Goal: Task Accomplishment & Management: Use online tool/utility

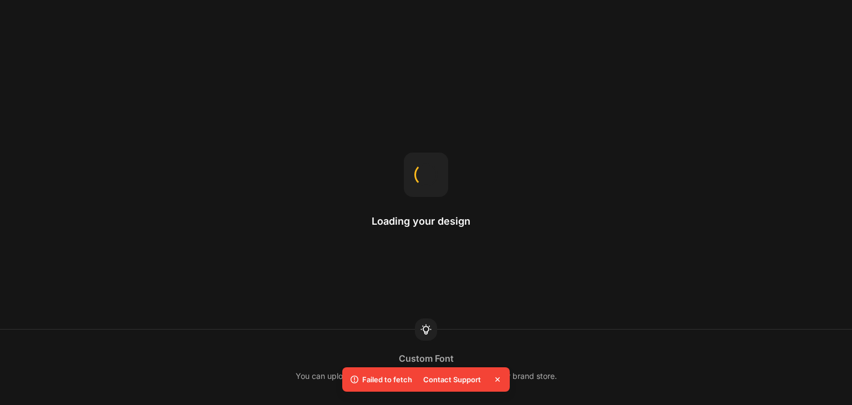
click at [282, 186] on div "Loading your design Custom Font You can upload your own font to GemPages to use…" at bounding box center [426, 202] width 852 height 405
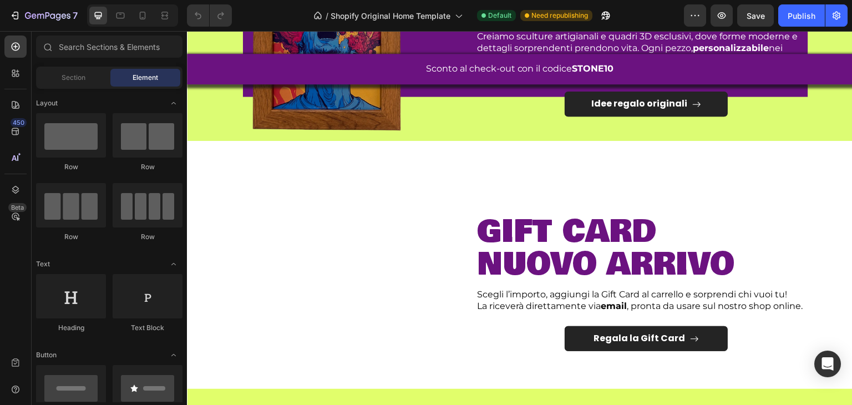
scroll to position [599, 0]
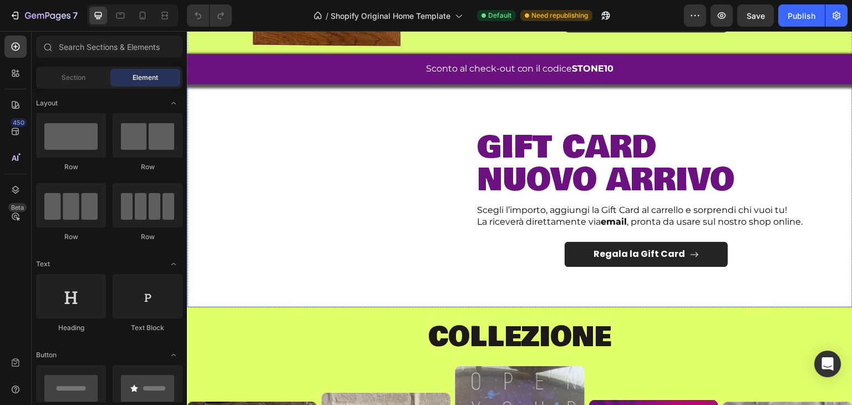
click at [370, 204] on div "Image" at bounding box center [326, 195] width 263 height 170
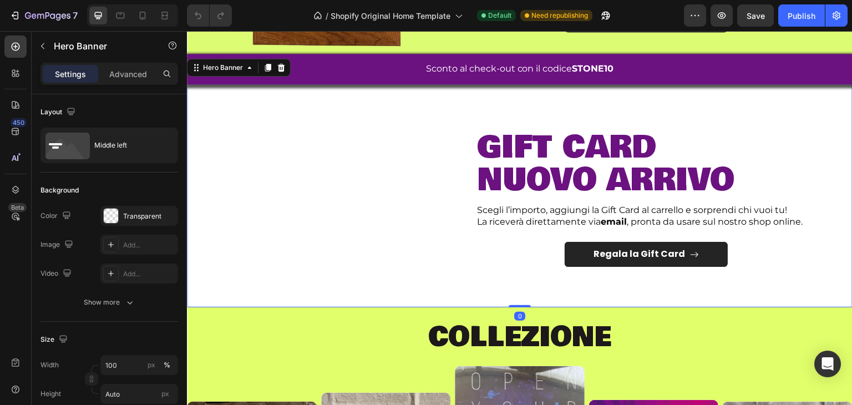
scroll to position [552, 0]
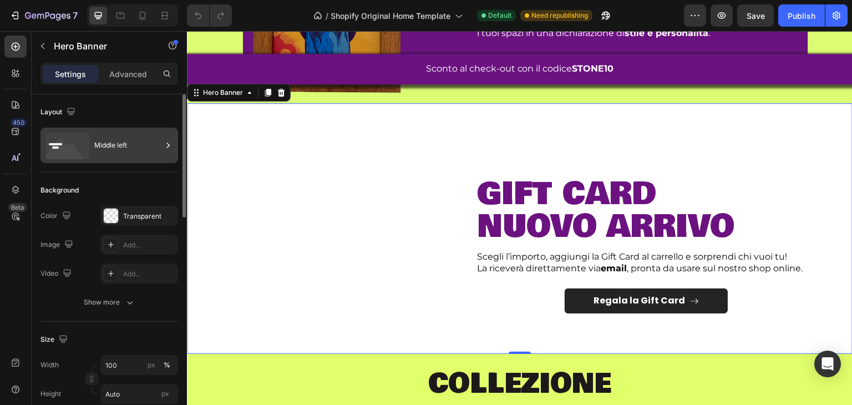
click at [150, 160] on div "Middle left" at bounding box center [110, 146] width 138 height 36
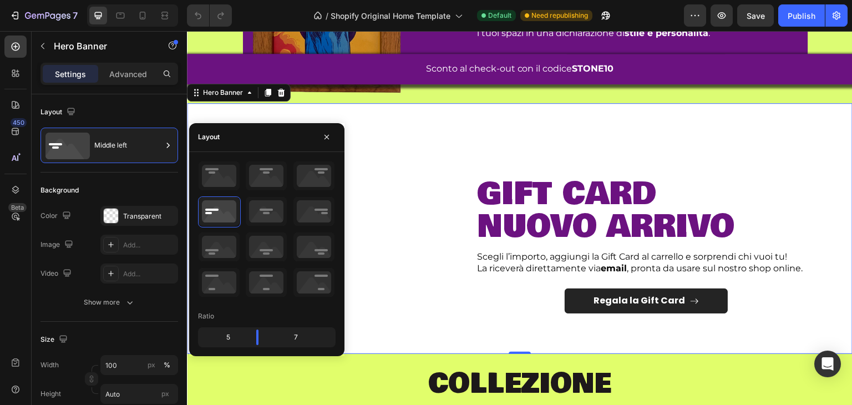
click at [242, 207] on div at bounding box center [267, 230] width 138 height 138
click at [255, 214] on icon at bounding box center [266, 211] width 41 height 29
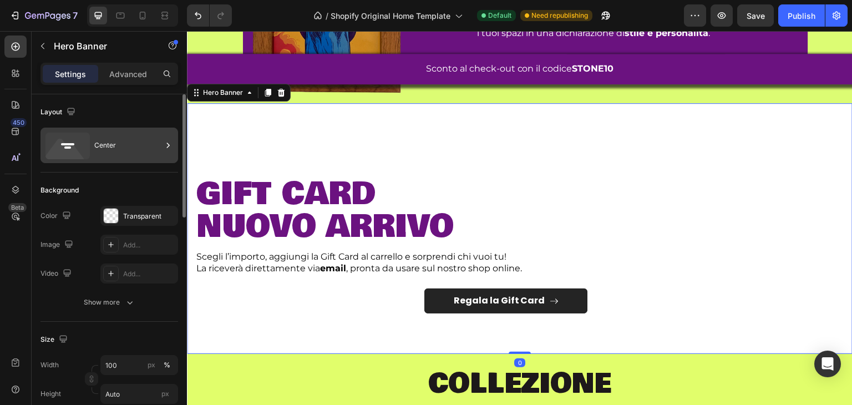
click at [140, 135] on div "Center" at bounding box center [128, 146] width 68 height 26
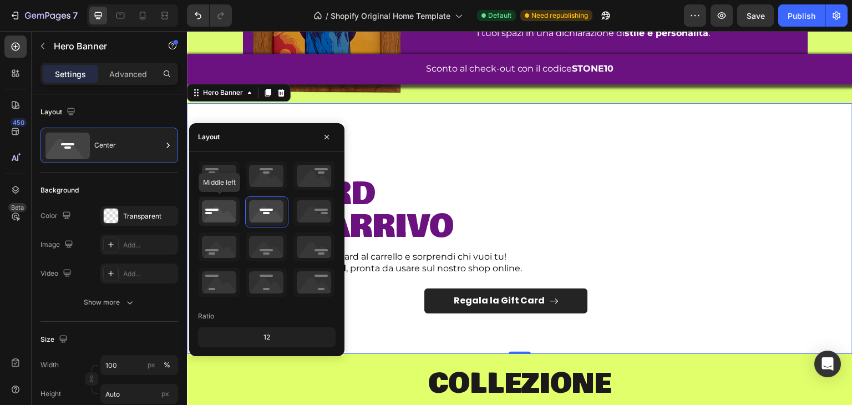
click at [232, 203] on icon at bounding box center [219, 211] width 41 height 29
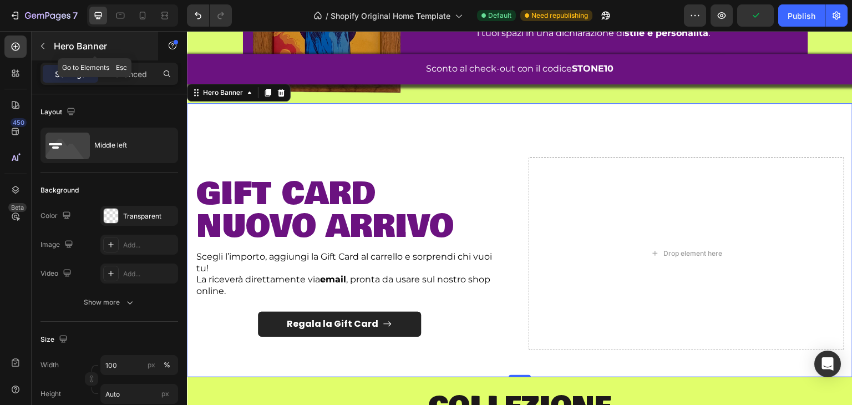
click at [53, 46] on div "Hero Banner" at bounding box center [95, 46] width 127 height 29
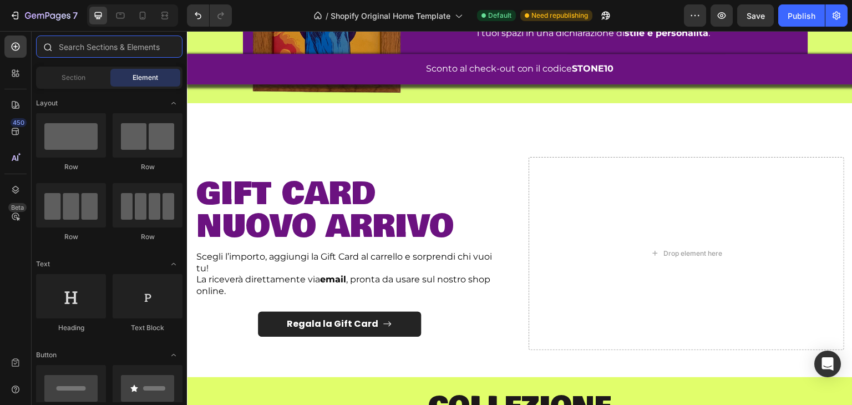
click at [100, 53] on input "text" at bounding box center [109, 47] width 147 height 22
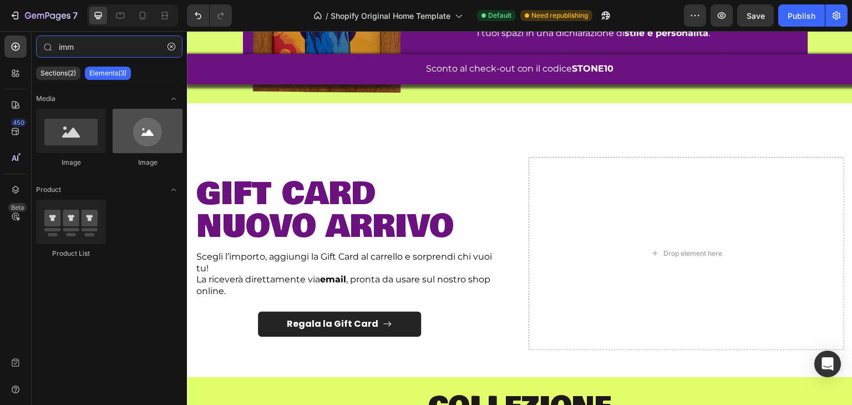
type input "imm"
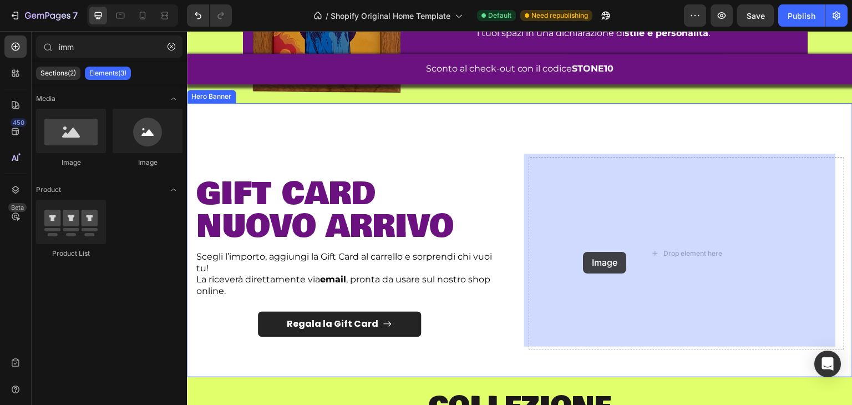
drag, startPoint x: 339, startPoint y: 182, endPoint x: 502, endPoint y: 228, distance: 169.5
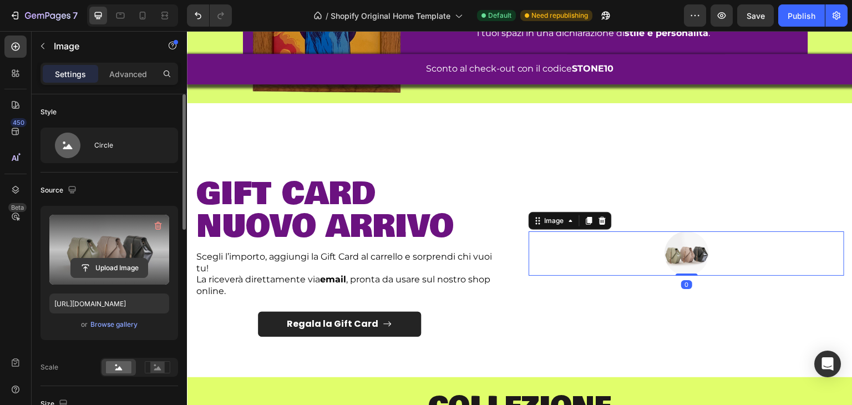
click at [118, 265] on input "file" at bounding box center [109, 268] width 77 height 19
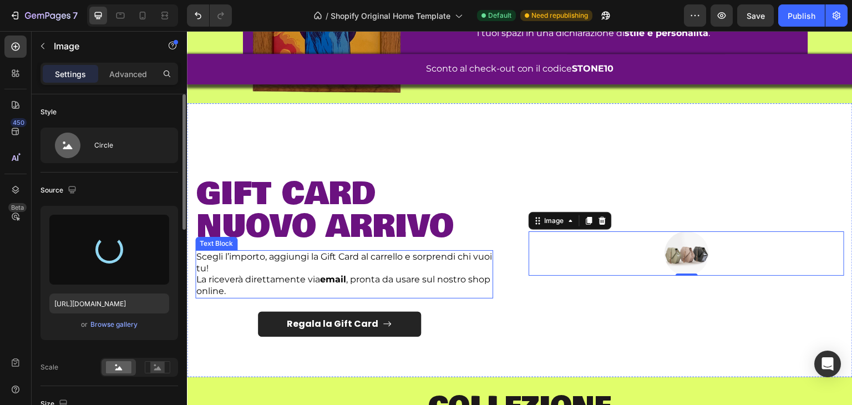
type input "https://cdn.shopify.com/s/files/1/0905/2212/4672/files/gempages_553261644965217…"
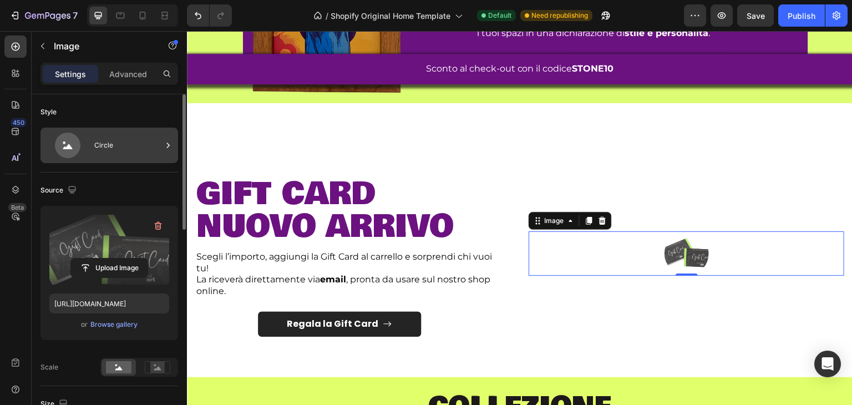
click at [69, 149] on icon at bounding box center [67, 146] width 9 height 5
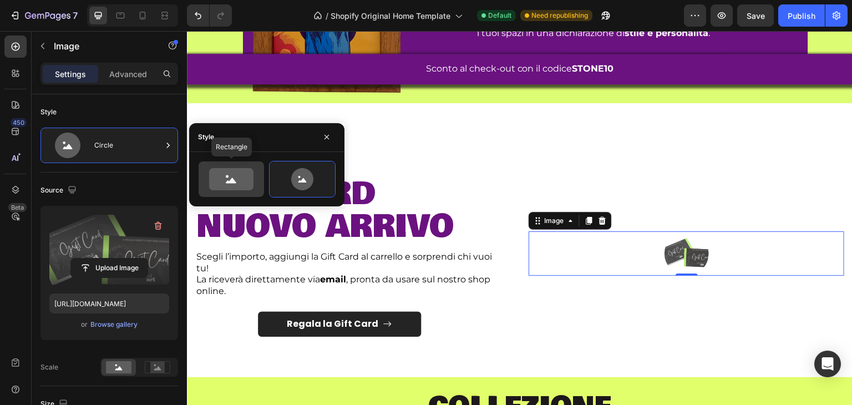
click at [244, 180] on icon at bounding box center [231, 179] width 44 height 22
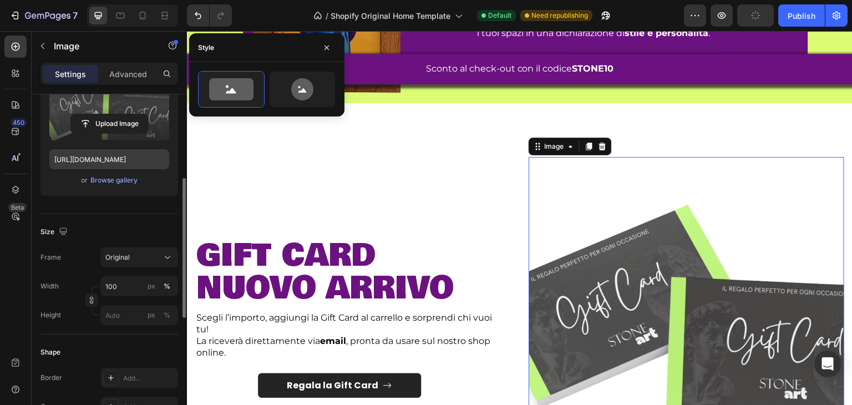
scroll to position [164, 0]
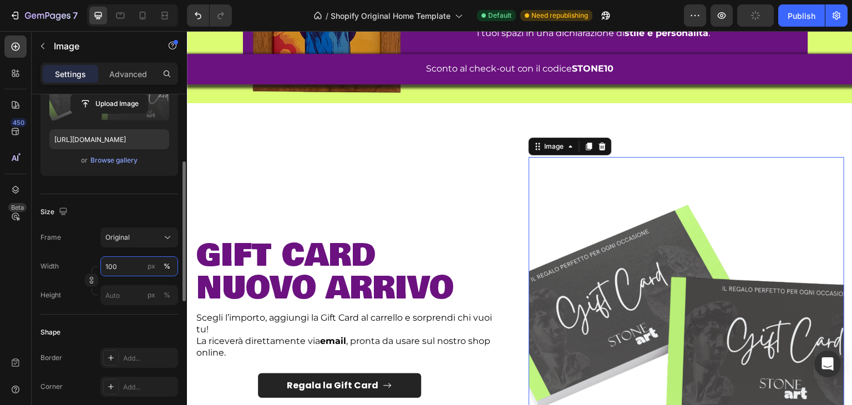
click at [127, 267] on input "100" at bounding box center [139, 266] width 78 height 20
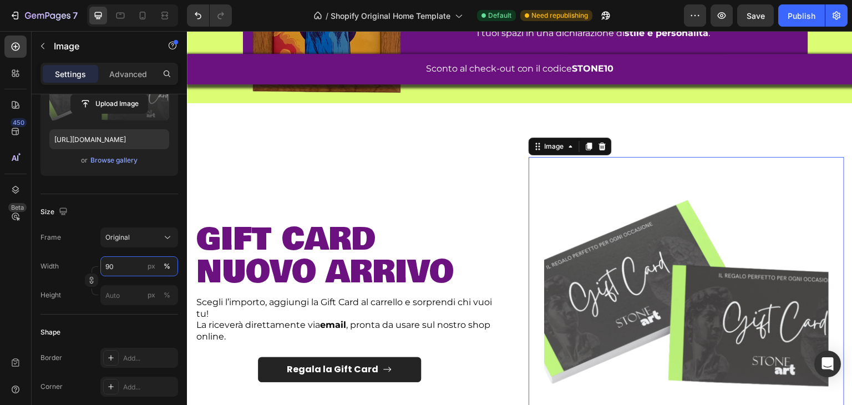
type input "9"
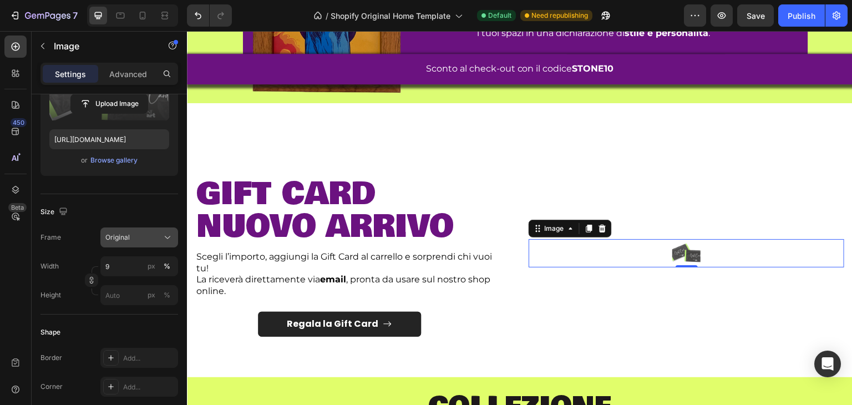
drag, startPoint x: 120, startPoint y: 249, endPoint x: 118, endPoint y: 243, distance: 6.7
click at [118, 243] on div "Frame Original Width 9 px % Height px %" at bounding box center [110, 267] width 138 height 78
click at [118, 243] on button "Original" at bounding box center [139, 238] width 78 height 20
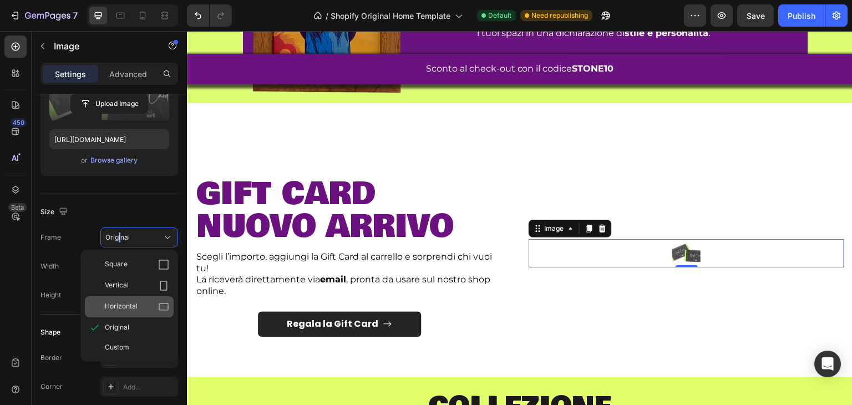
click at [132, 302] on span "Horizontal" at bounding box center [121, 306] width 33 height 11
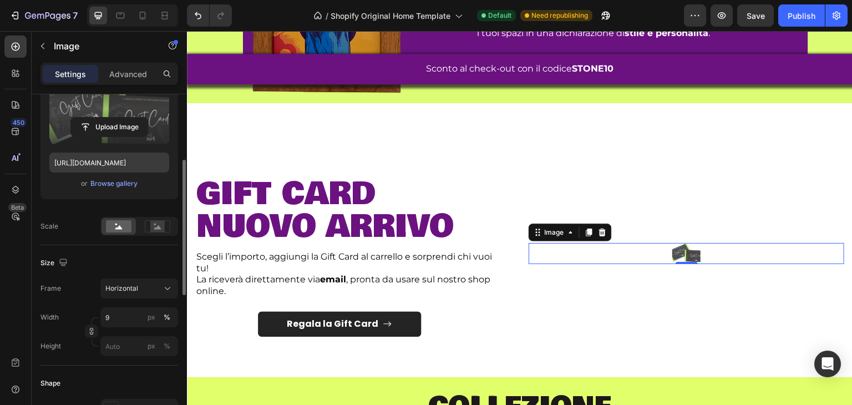
scroll to position [165, 0]
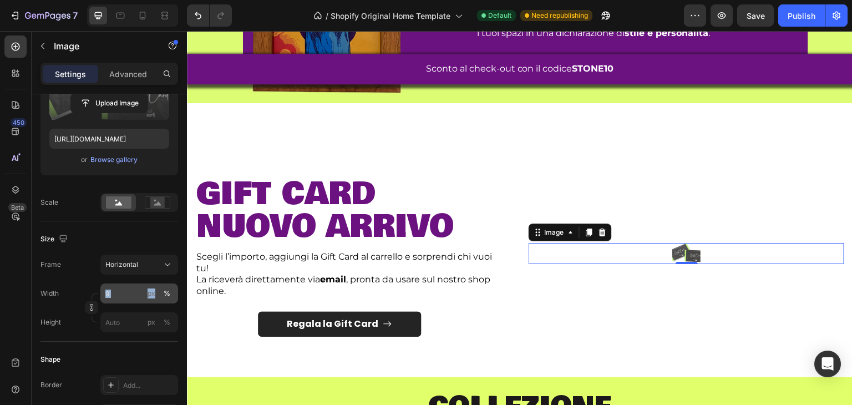
drag, startPoint x: 115, startPoint y: 303, endPoint x: 119, endPoint y: 295, distance: 9.2
click at [119, 295] on div "Width 9 px % Height px %" at bounding box center [110, 308] width 138 height 49
click at [119, 295] on input "9" at bounding box center [139, 294] width 78 height 20
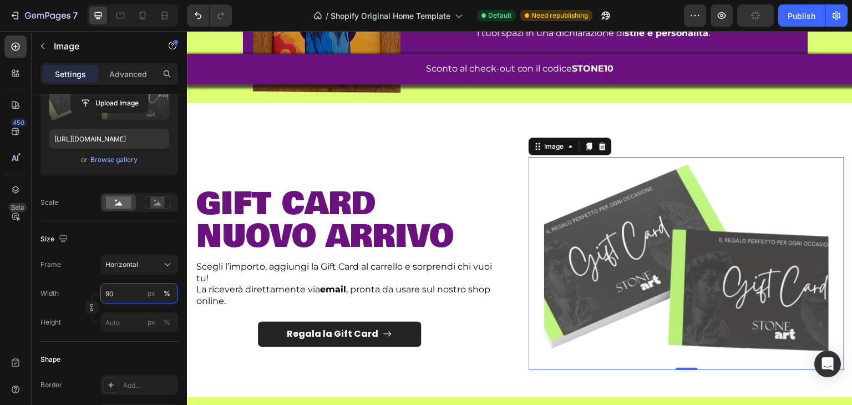
click at [119, 295] on input "90" at bounding box center [139, 294] width 78 height 20
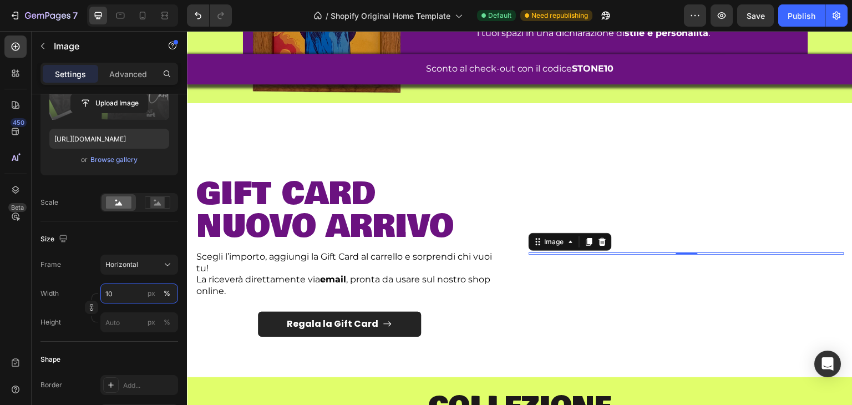
type input "100"
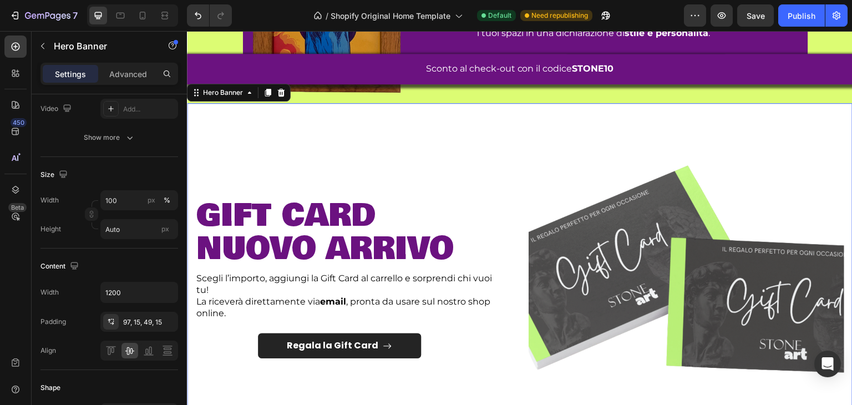
click at [489, 351] on div "Regala la Gift Card Button" at bounding box center [353, 353] width 316 height 38
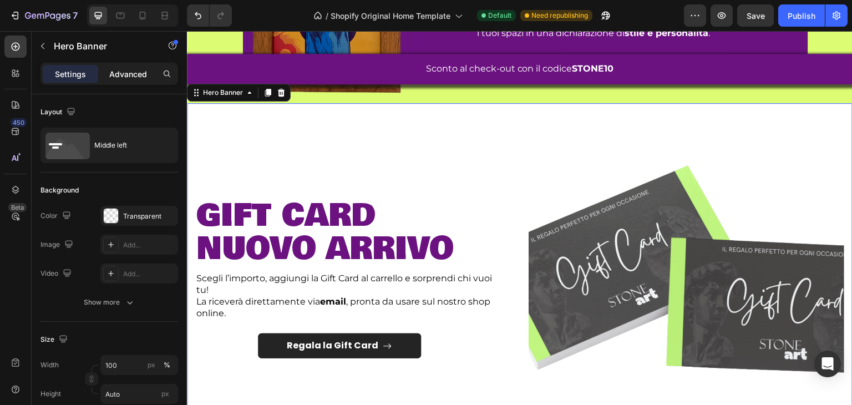
drag, startPoint x: 124, startPoint y: 89, endPoint x: 117, endPoint y: 77, distance: 13.9
click at [117, 77] on div "Settings Advanced" at bounding box center [109, 79] width 155 height 32
click at [117, 77] on p "Advanced" at bounding box center [128, 74] width 38 height 12
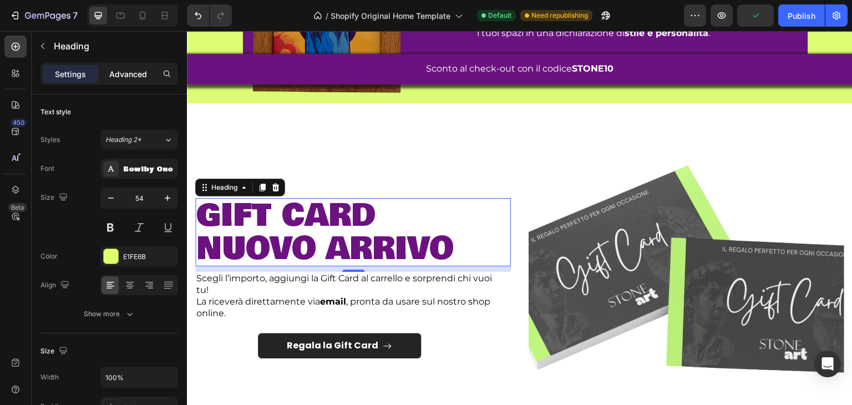
click at [120, 80] on div "Advanced" at bounding box center [127, 74] width 55 height 18
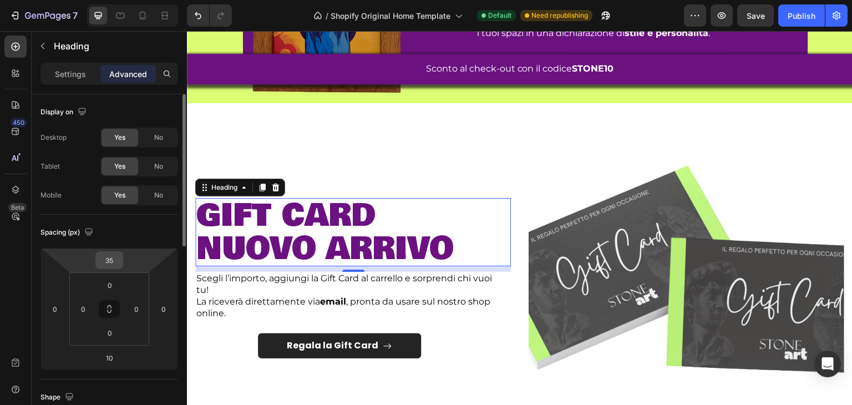
click at [109, 252] on input "35" at bounding box center [109, 260] width 22 height 17
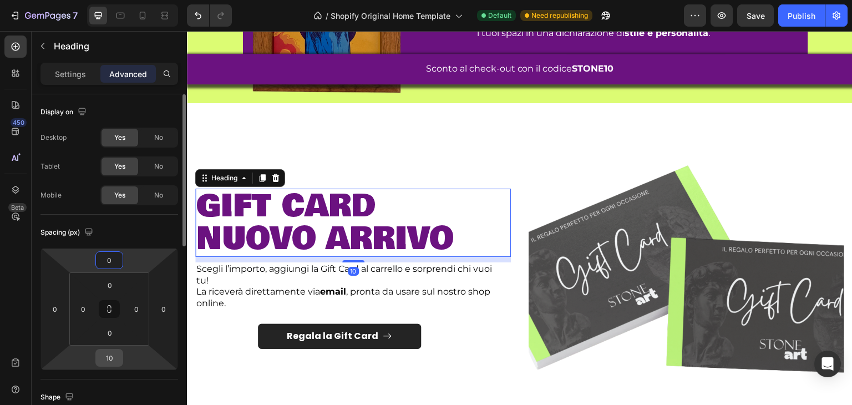
type input "0"
click at [118, 363] on input "10" at bounding box center [109, 358] width 22 height 17
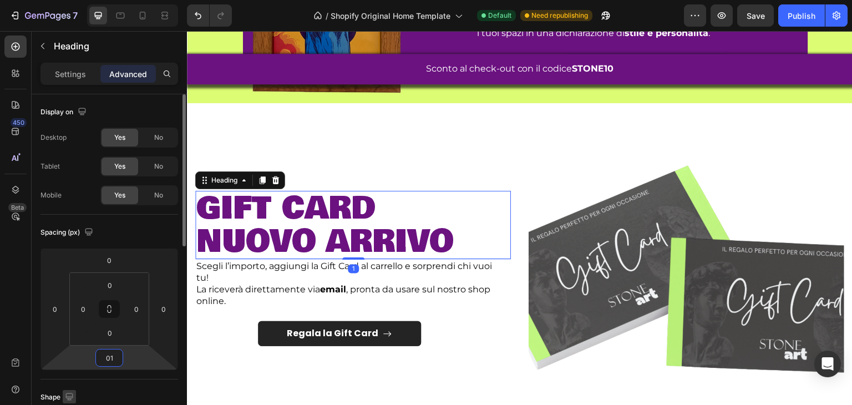
type input "010"
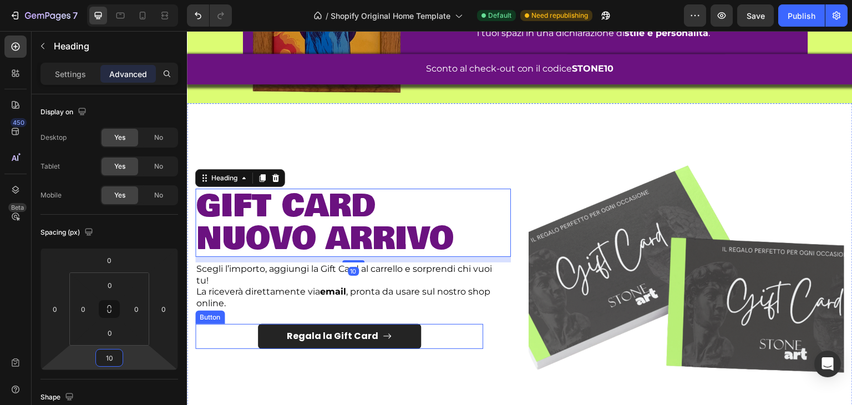
click at [440, 328] on div "Regala la Gift Card Button" at bounding box center [339, 336] width 288 height 25
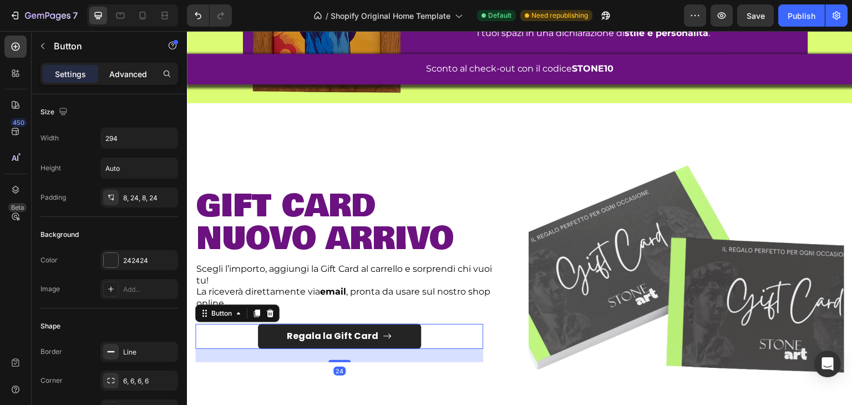
click at [138, 80] on div "Advanced" at bounding box center [127, 74] width 55 height 18
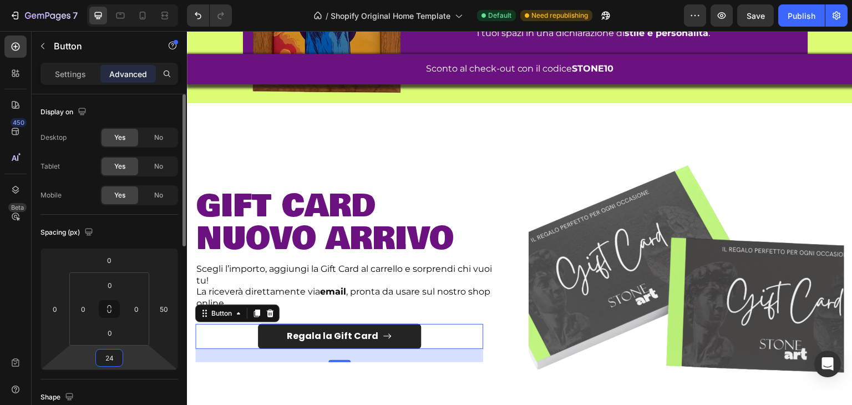
click at [114, 359] on input "24" at bounding box center [109, 358] width 22 height 17
type input "0"
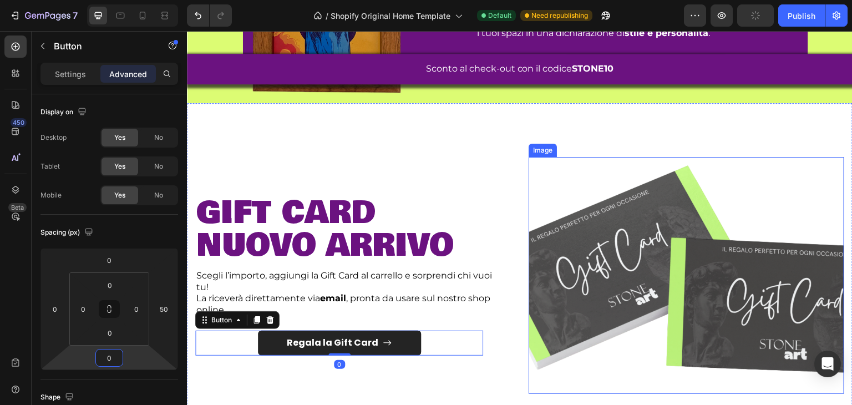
click at [563, 248] on img at bounding box center [687, 275] width 316 height 237
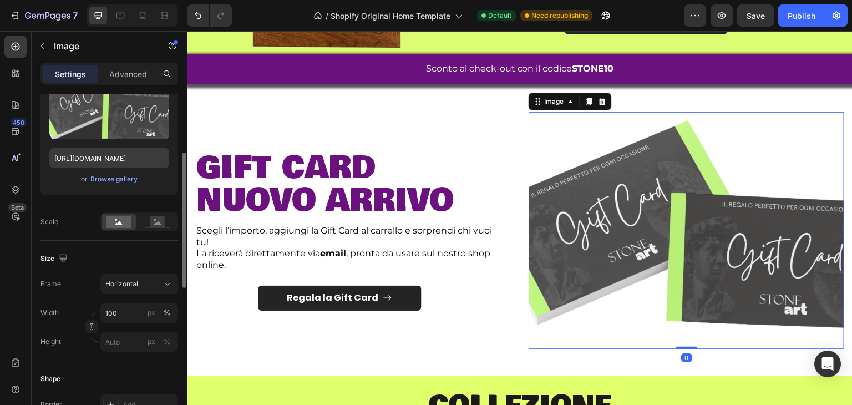
scroll to position [146, 0]
click at [120, 318] on input "100" at bounding box center [139, 312] width 78 height 20
type input "90"
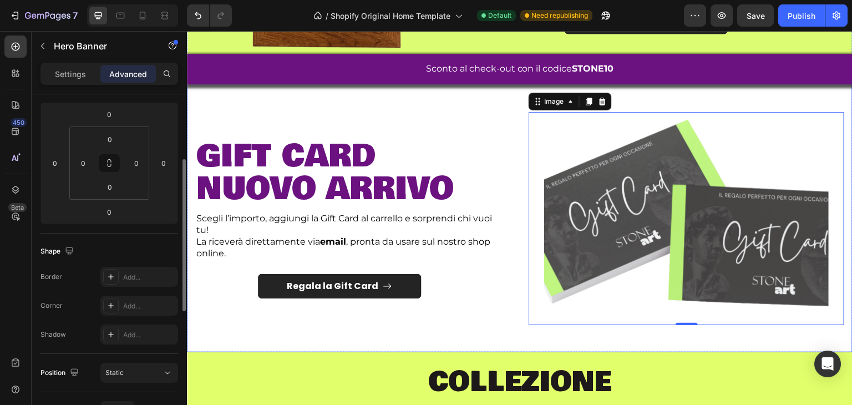
click at [518, 342] on div "Image gift card nuovo arrivo Heading Scegli l’importo, aggiungi la Gift Card al…" at bounding box center [520, 205] width 666 height 294
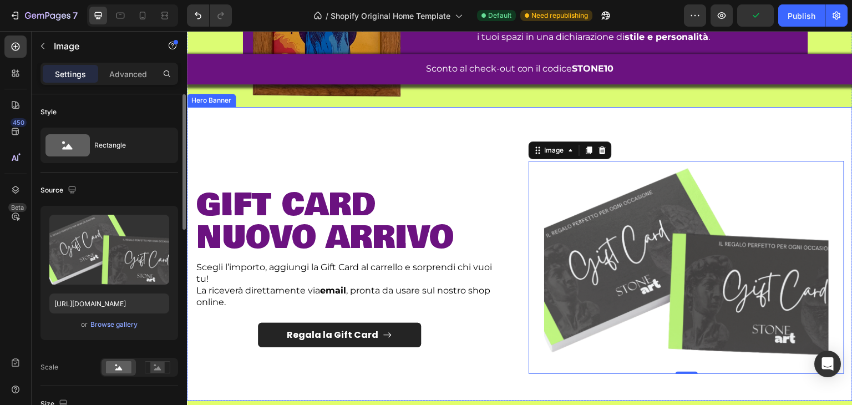
scroll to position [465, 0]
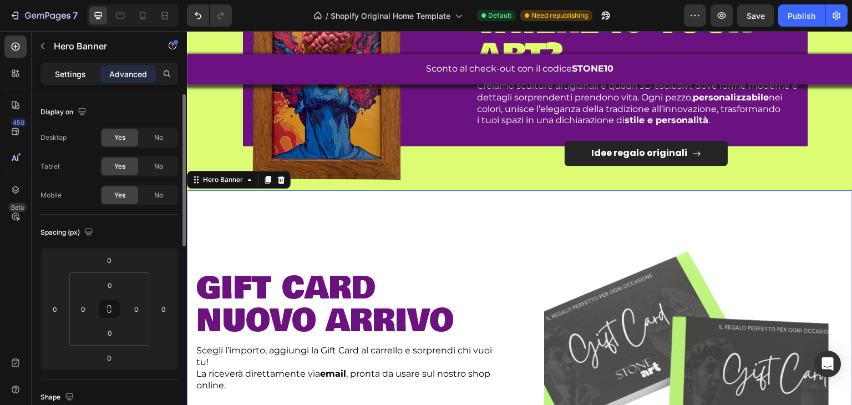
click at [62, 72] on p "Settings" at bounding box center [70, 74] width 31 height 12
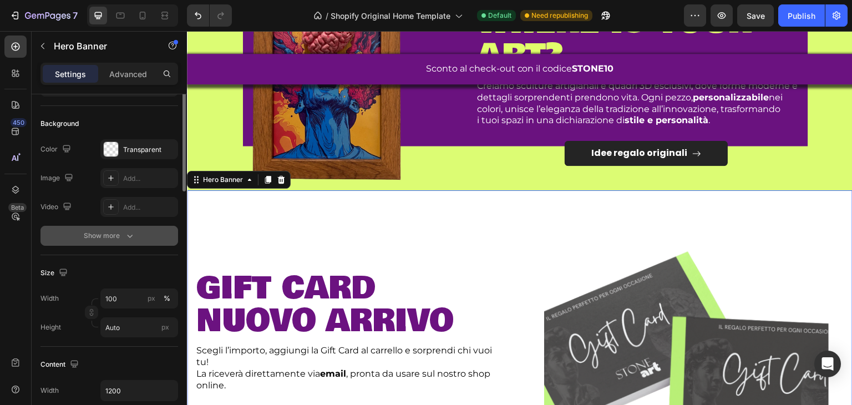
scroll to position [0, 0]
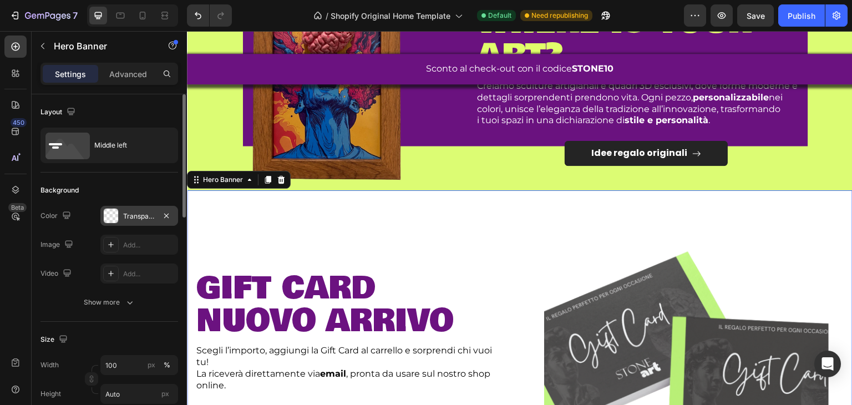
click at [109, 211] on div at bounding box center [111, 216] width 14 height 14
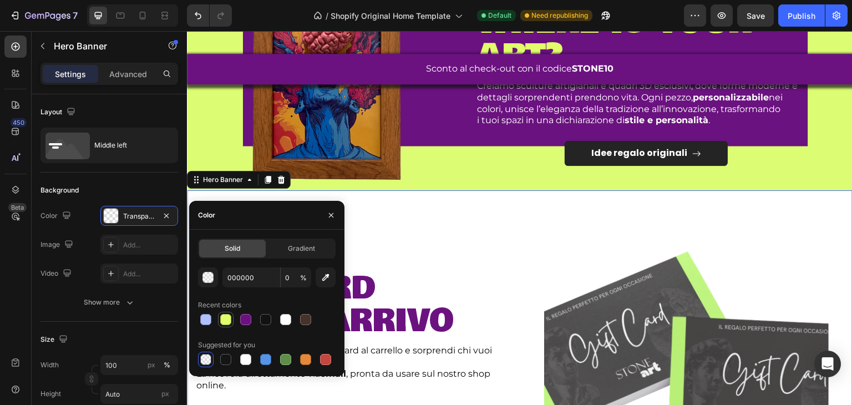
click at [227, 325] on div at bounding box center [225, 319] width 11 height 11
type input "E1FE6B"
type input "100"
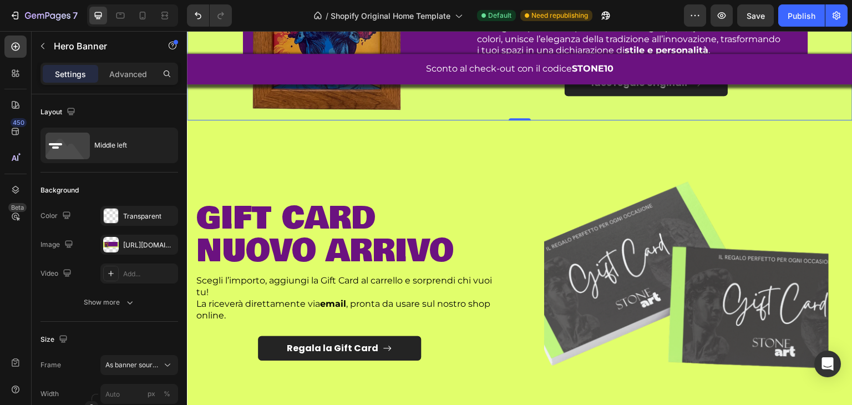
scroll to position [522, 0]
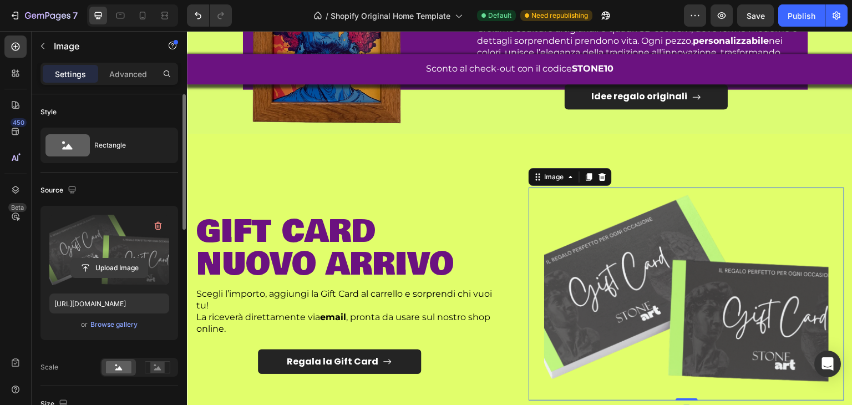
click at [126, 269] on input "file" at bounding box center [109, 268] width 77 height 19
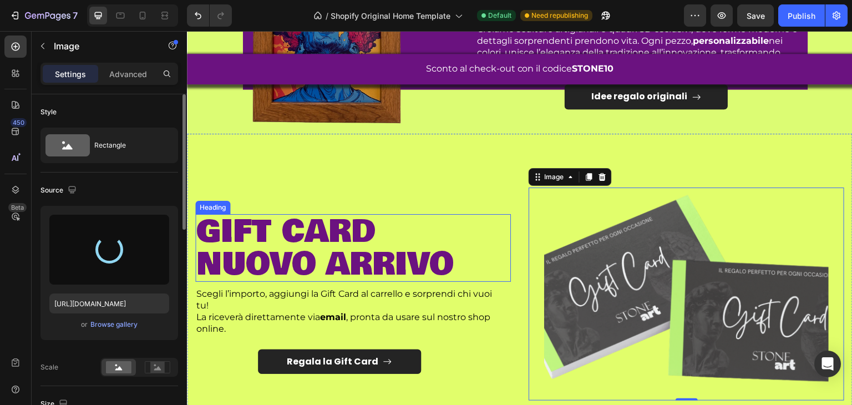
scroll to position [553, 0]
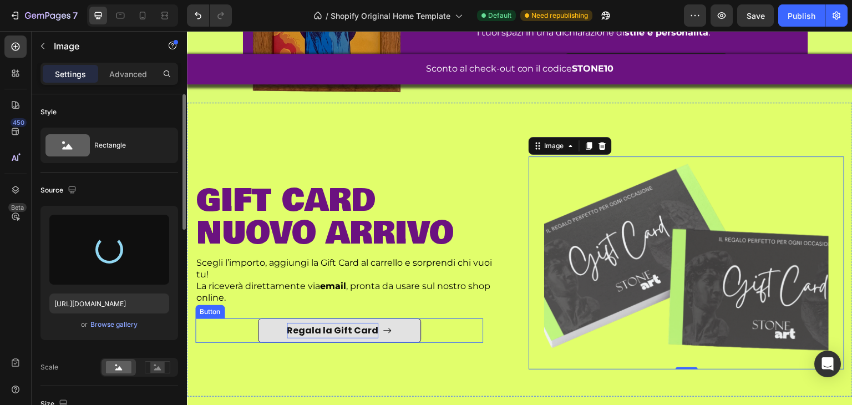
type input "https://cdn.shopify.com/s/files/1/0905/2212/4672/files/gempages_553261644965217…"
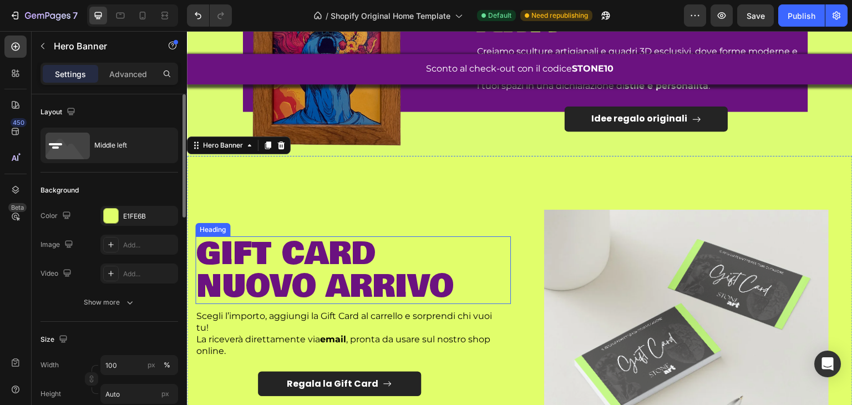
scroll to position [552, 0]
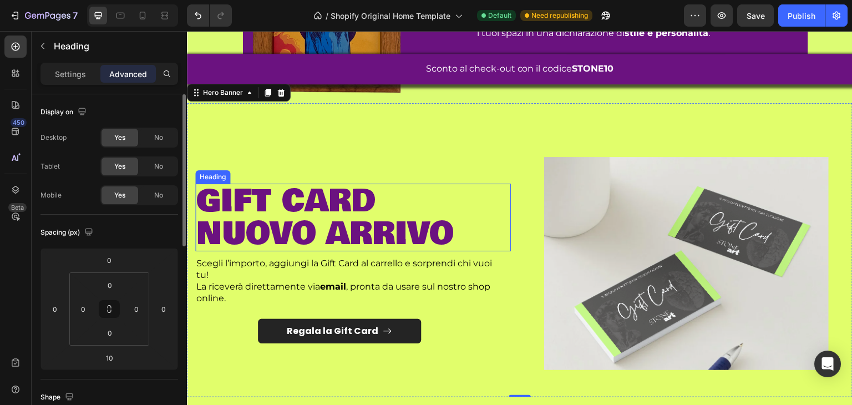
click at [339, 219] on span "nuovo arrivo" at bounding box center [324, 233] width 257 height 47
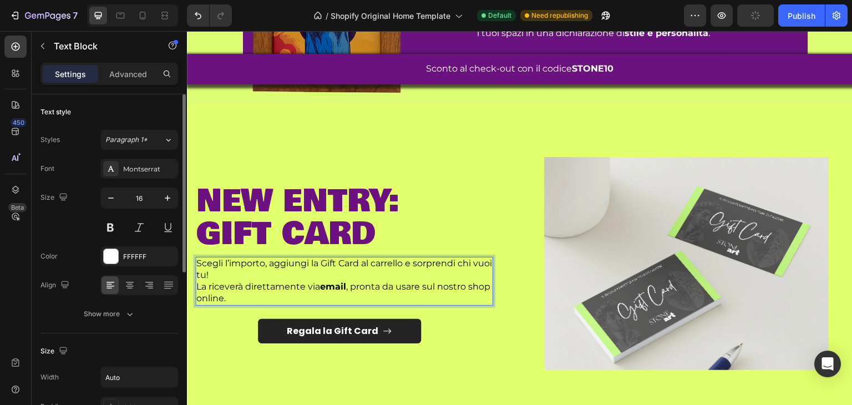
click at [200, 281] on span "La riceverà direttamente via email , pronta da usare sul nostro shop online." at bounding box center [343, 292] width 294 height 22
click at [215, 281] on span "La riceverà direttamente via email , pronta da usare sul nostro shop online." at bounding box center [343, 292] width 294 height 22
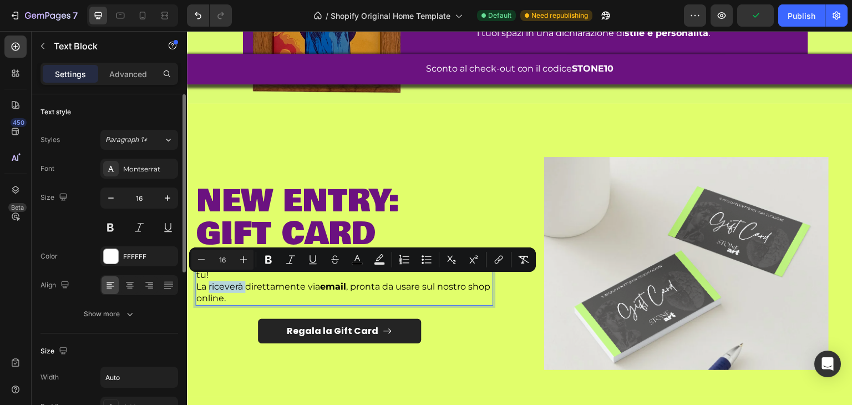
click at [223, 271] on div "Minus 16 Plus Bold Italic Underline Strikethrough color Text Background Color N…" at bounding box center [362, 260] width 347 height 24
click at [224, 281] on span "La riceverà direttamente via email , pronta da usare sul nostro shop online." at bounding box center [343, 292] width 294 height 22
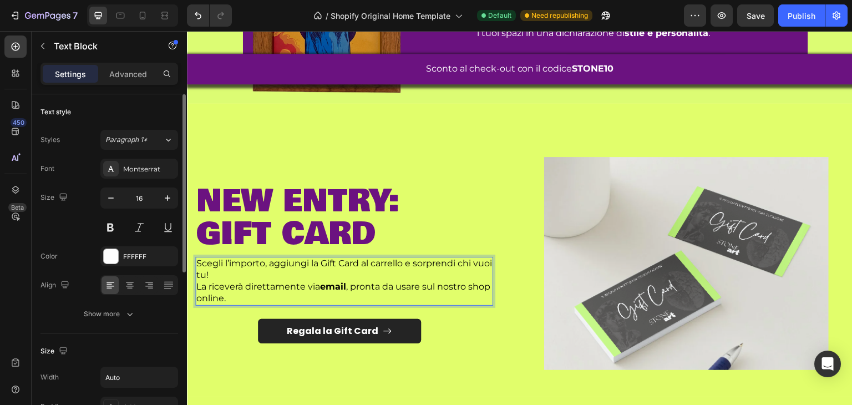
click at [224, 275] on span "Scegli l’importo, aggiungi la Gift Card al carrello e sorprendi chi vuoi tu!" at bounding box center [344, 269] width 296 height 22
click at [206, 283] on span "La riceverà direttamente via email , pronta da usare sul nostro shop online." at bounding box center [343, 292] width 294 height 22
click at [395, 281] on strong "email" at bounding box center [393, 286] width 26 height 11
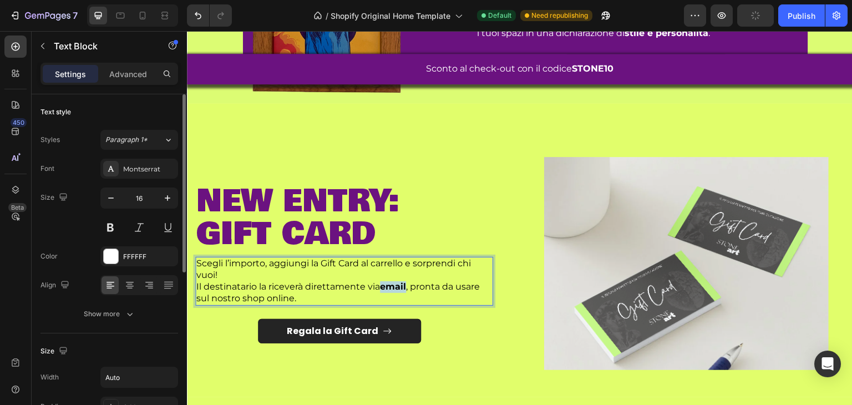
click at [395, 281] on strong "email" at bounding box center [393, 286] width 26 height 11
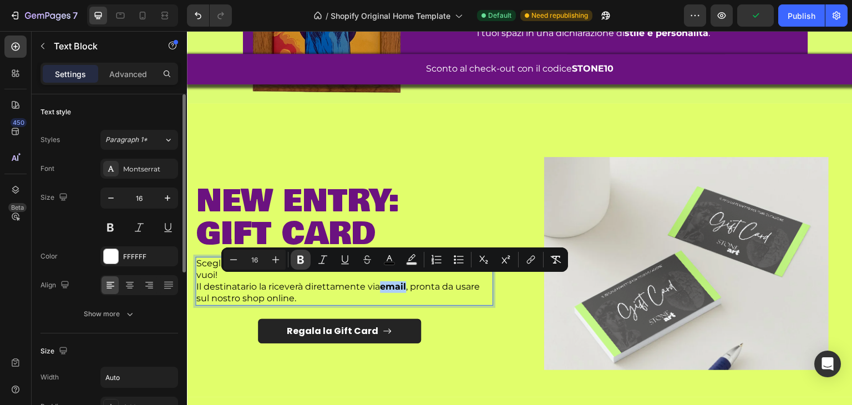
click at [303, 254] on button "Bold" at bounding box center [301, 260] width 20 height 20
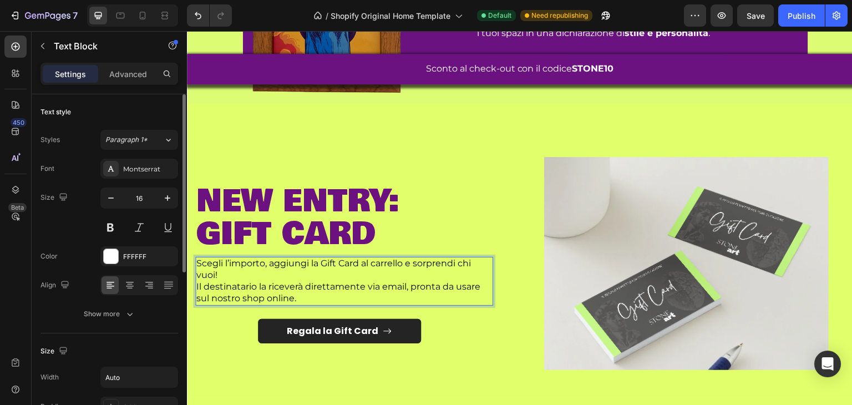
click at [429, 261] on span "Scegli l’importo, aggiungi la Gift Card al carrello e sorprendi chi vuoi!" at bounding box center [333, 269] width 275 height 22
click at [443, 260] on span "Scegli l’importo, aggiungi la Gift Card al carrello e sorprendi chi vuoi!" at bounding box center [333, 269] width 275 height 22
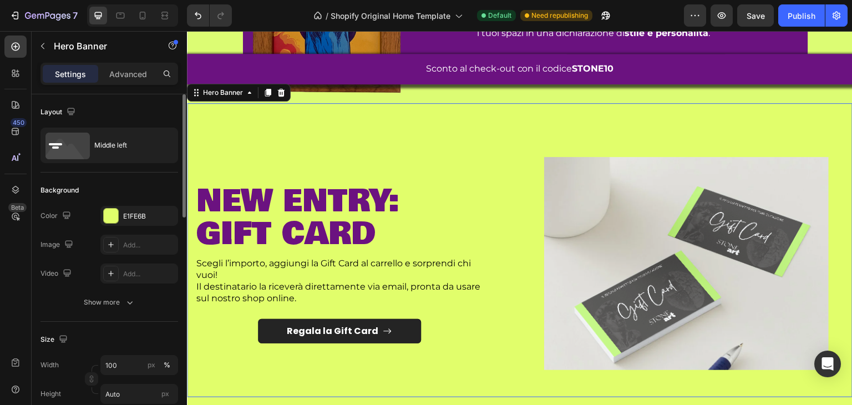
click at [534, 153] on div "Image ⁠⁠⁠⁠⁠⁠⁠ new entry: gift card Heading Scegli l’importo, aggiungi la Gift C…" at bounding box center [520, 250] width 666 height 294
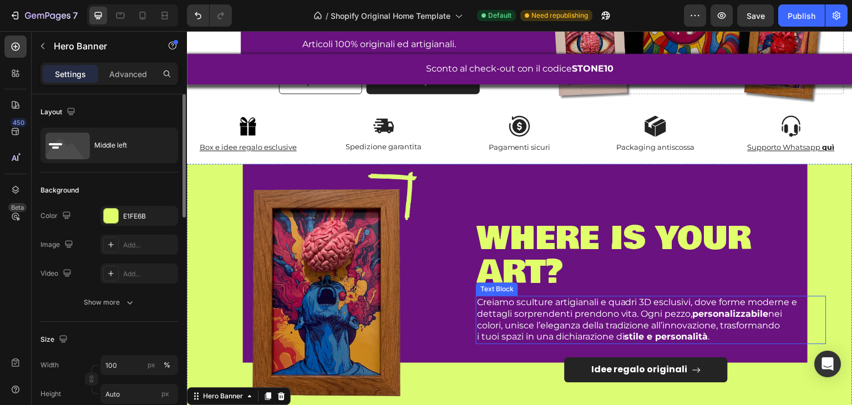
scroll to position [246, 0]
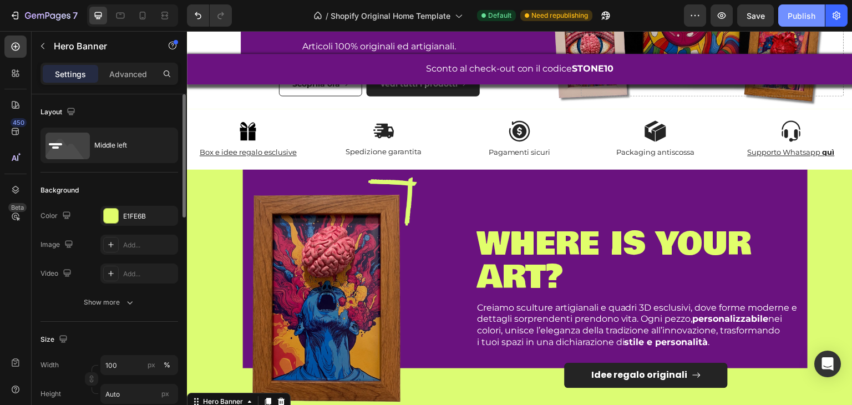
click at [797, 22] on button "Publish" at bounding box center [802, 15] width 47 height 22
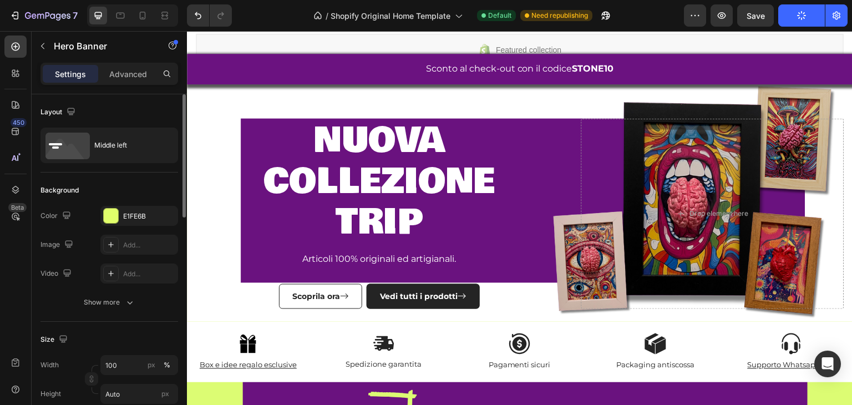
scroll to position [0, 0]
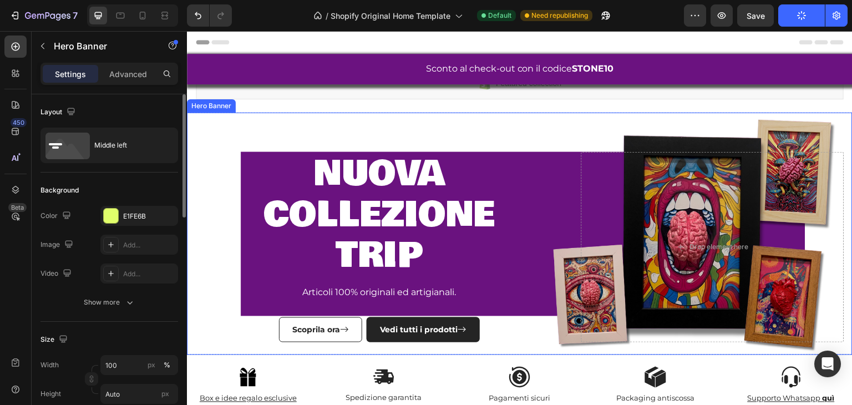
click at [237, 119] on div "nuova collezione trip Heading Articoli 100% originali ed artigianali. Text Bloc…" at bounding box center [520, 233] width 666 height 271
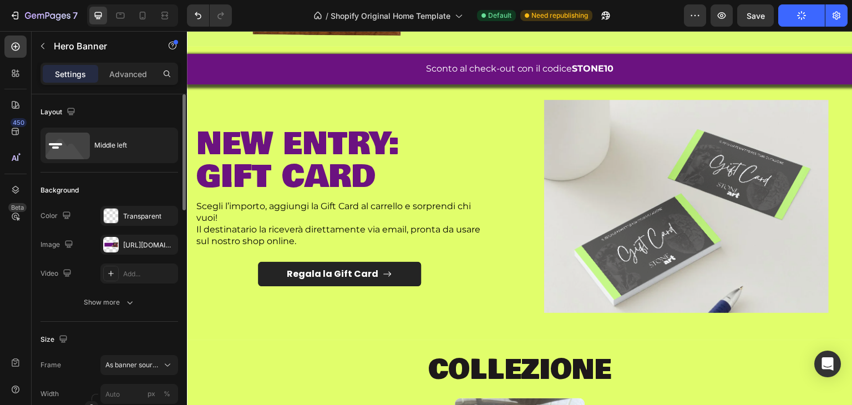
scroll to position [610, 0]
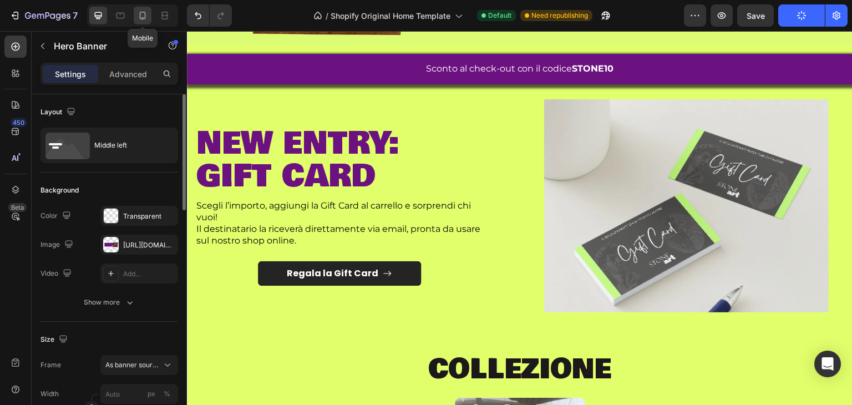
click at [140, 8] on div at bounding box center [143, 16] width 18 height 18
type input "100"
type input "Auto"
type input "100%"
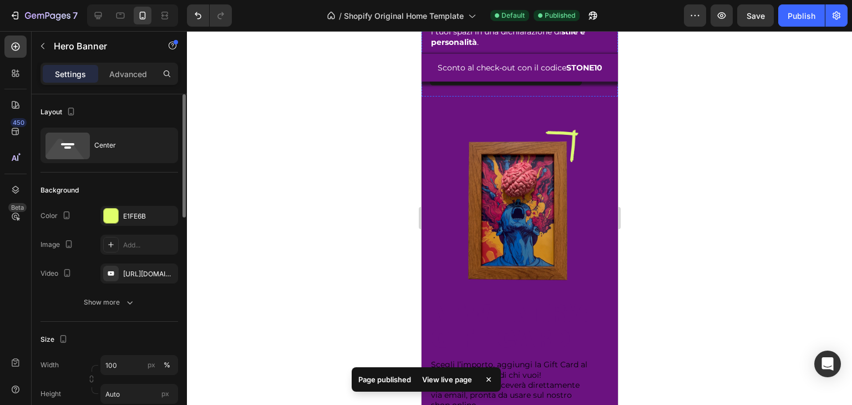
scroll to position [976, 0]
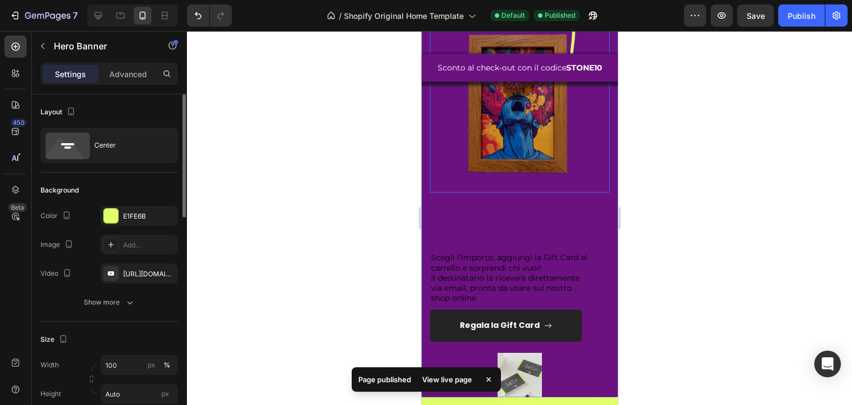
click at [507, 167] on img at bounding box center [520, 103] width 180 height 180
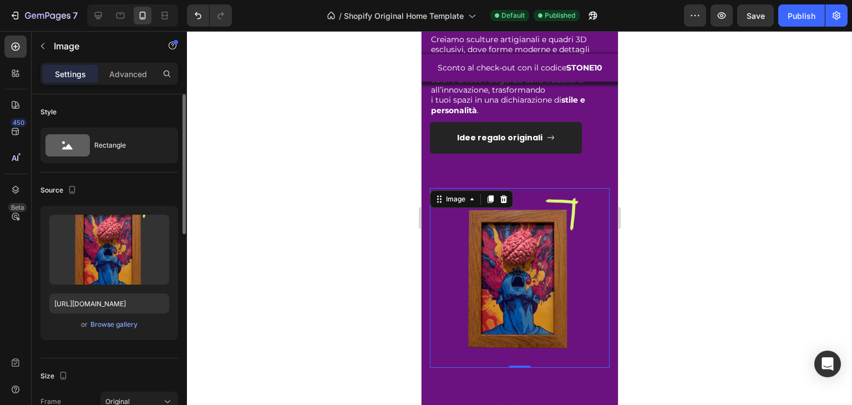
scroll to position [819, 0]
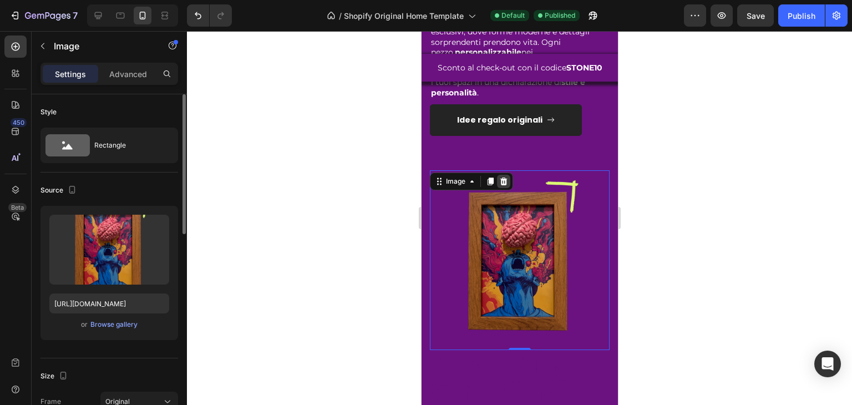
click at [502, 186] on icon at bounding box center [503, 181] width 9 height 9
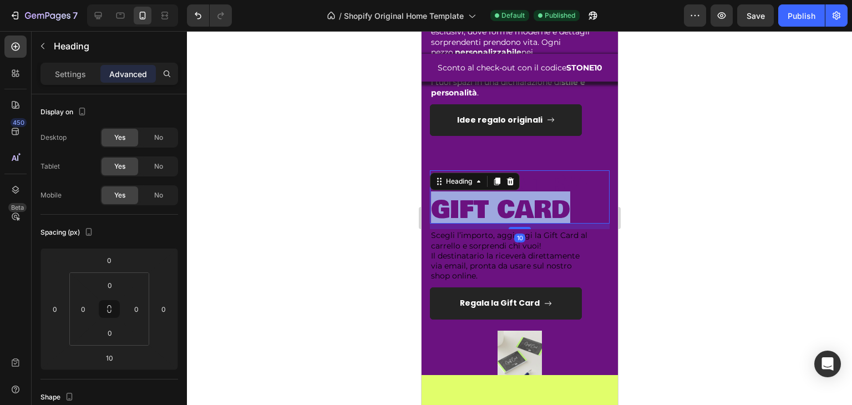
click at [527, 205] on span "gift card" at bounding box center [500, 209] width 139 height 37
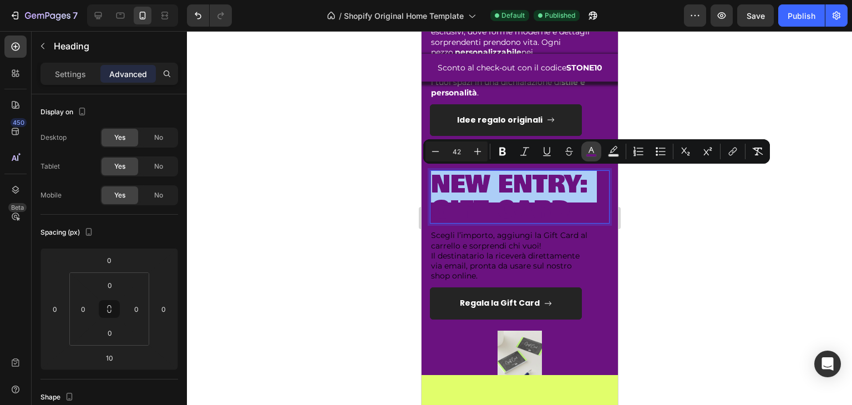
click at [585, 149] on button "color" at bounding box center [592, 152] width 20 height 20
type input "6B1280"
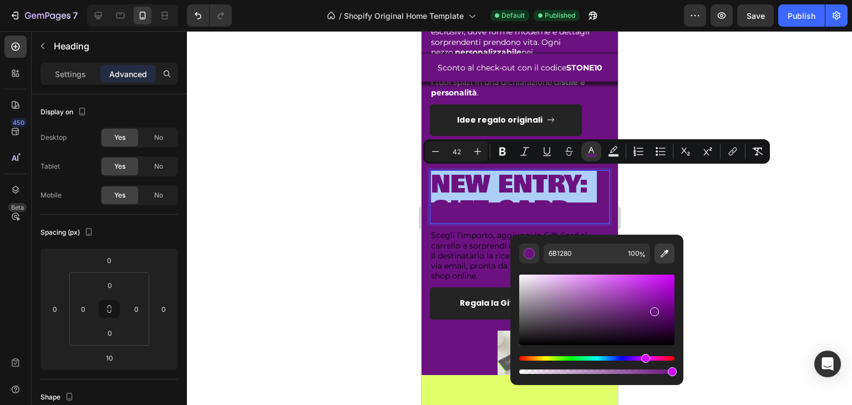
click at [668, 256] on icon "Editor contextual toolbar" at bounding box center [664, 253] width 11 height 11
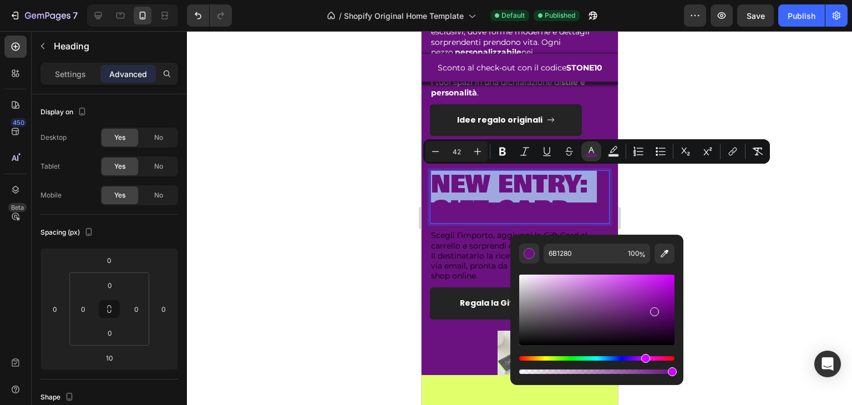
type input "E1FE6B"
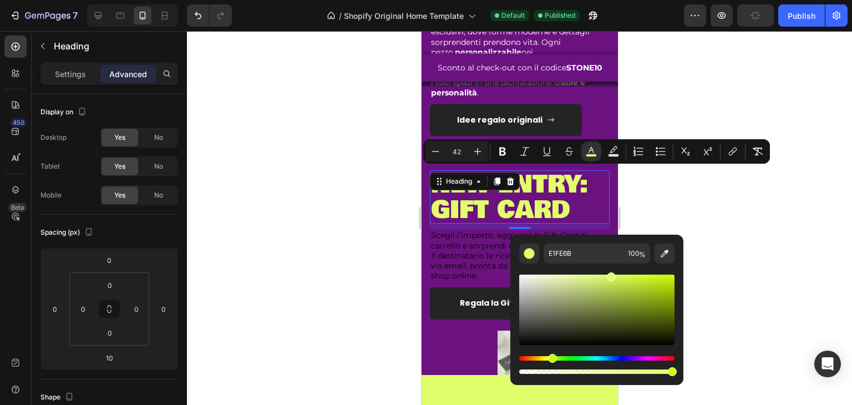
click at [403, 269] on div at bounding box center [519, 218] width 665 height 374
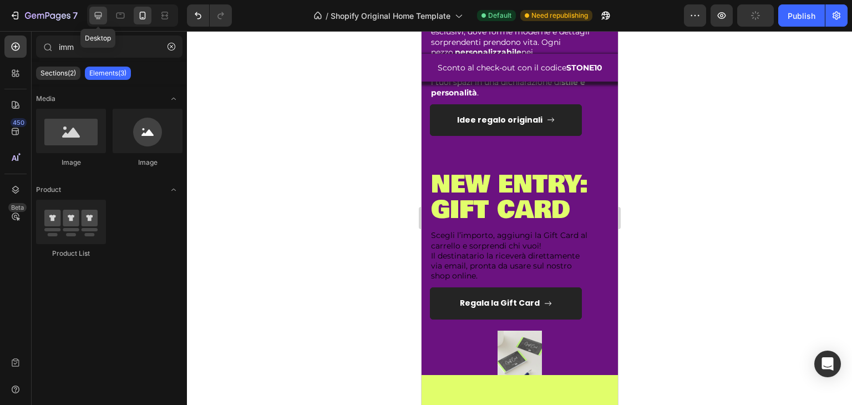
click at [100, 16] on icon at bounding box center [98, 15] width 7 height 7
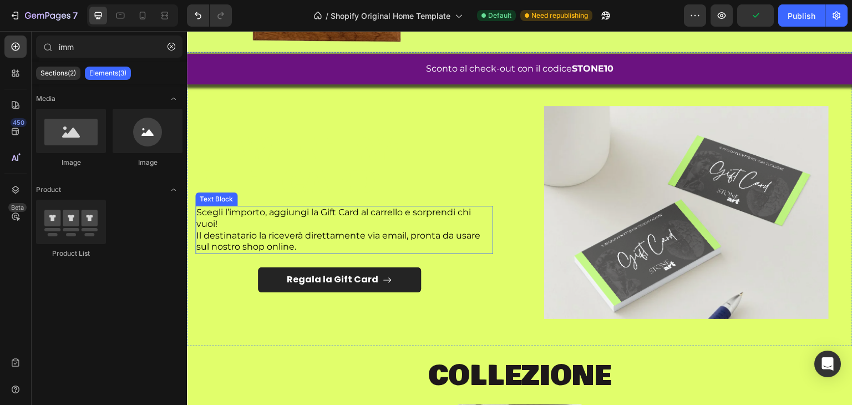
scroll to position [662, 0]
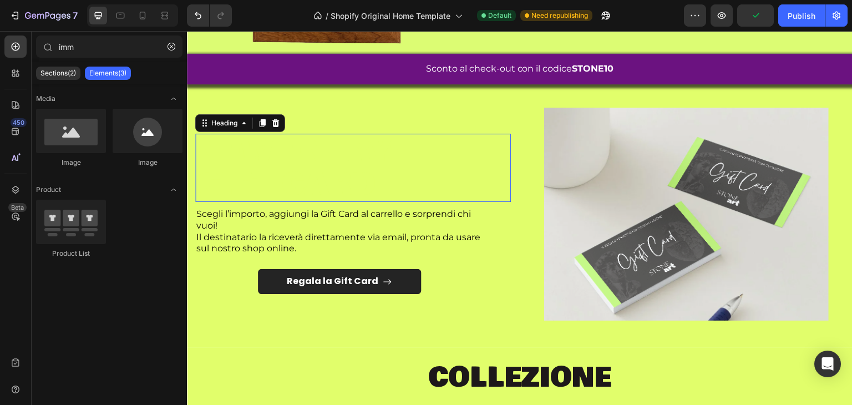
click at [290, 189] on span "gift card" at bounding box center [285, 184] width 179 height 47
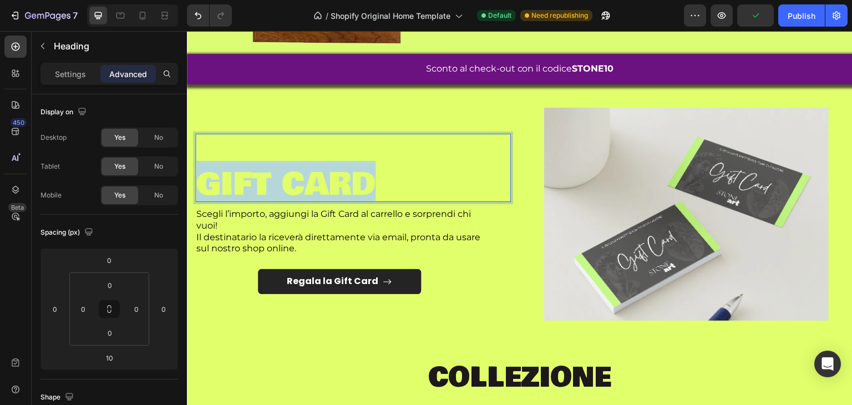
click at [290, 189] on span "gift card" at bounding box center [285, 184] width 179 height 47
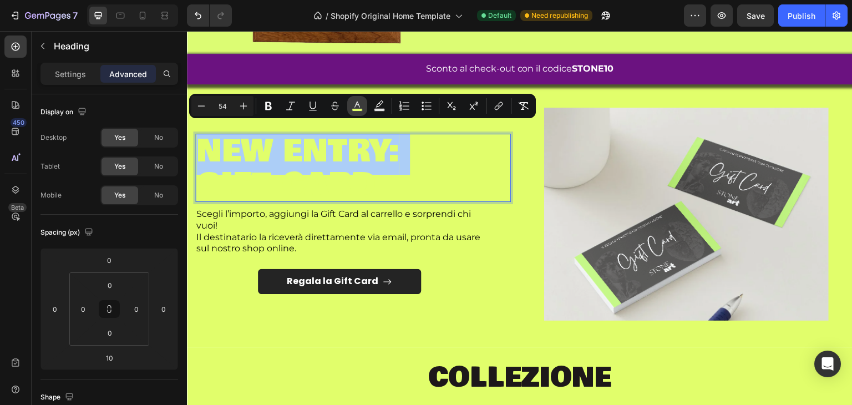
click at [360, 103] on icon "Editor contextual toolbar" at bounding box center [357, 105] width 11 height 11
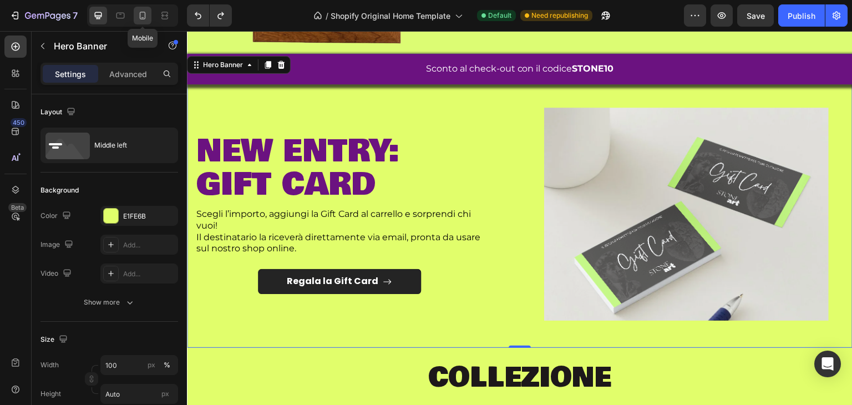
click at [138, 13] on icon at bounding box center [142, 15] width 11 height 11
type input "100%"
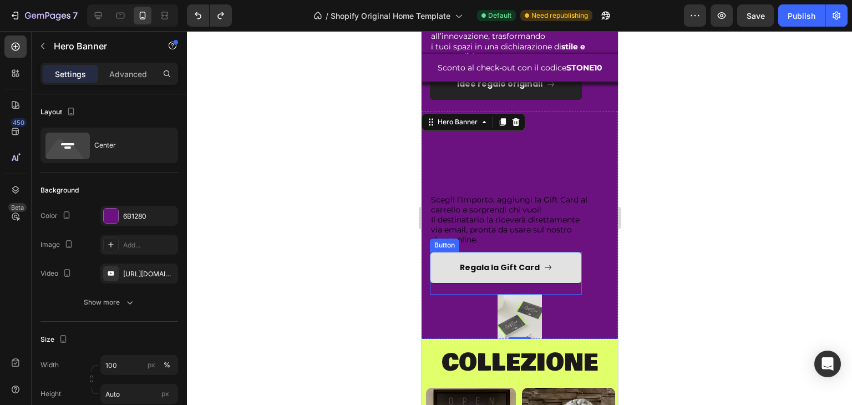
scroll to position [876, 0]
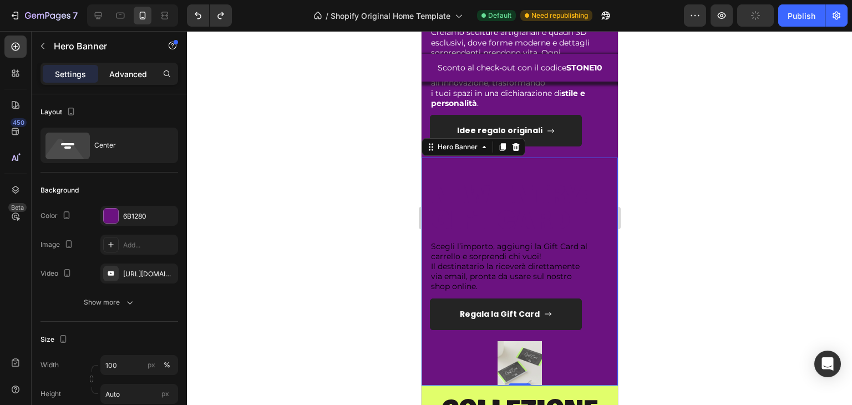
click at [135, 68] on p "Advanced" at bounding box center [128, 74] width 38 height 12
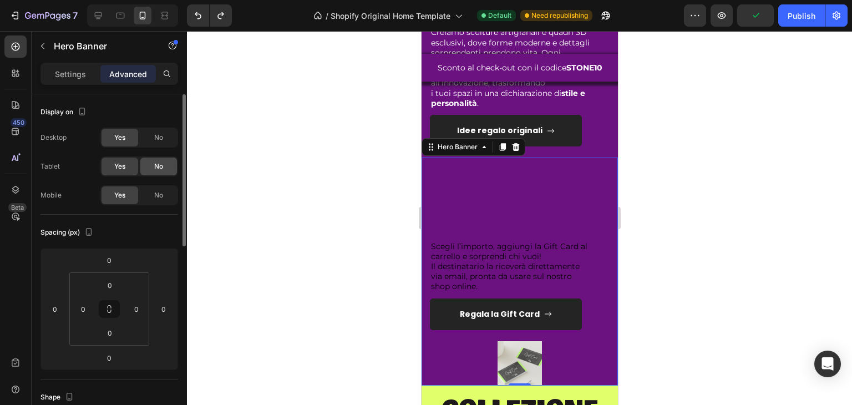
click at [160, 161] on span "No" at bounding box center [158, 166] width 9 height 10
drag, startPoint x: 160, startPoint y: 207, endPoint x: 155, endPoint y: 202, distance: 6.7
click at [155, 202] on div "Display on Desktop Yes No Tablet Yes No Mobile Yes No" at bounding box center [110, 154] width 138 height 120
click at [155, 202] on div "No" at bounding box center [158, 195] width 37 height 18
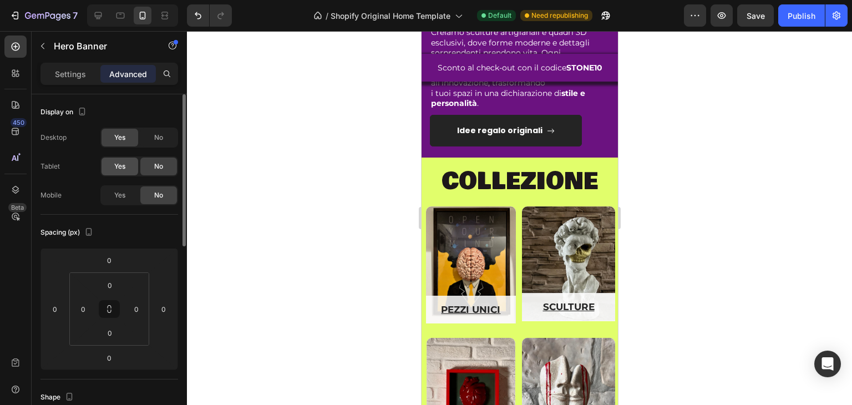
click at [129, 165] on div "Yes" at bounding box center [120, 167] width 37 height 18
click at [99, 16] on icon at bounding box center [98, 15] width 11 height 11
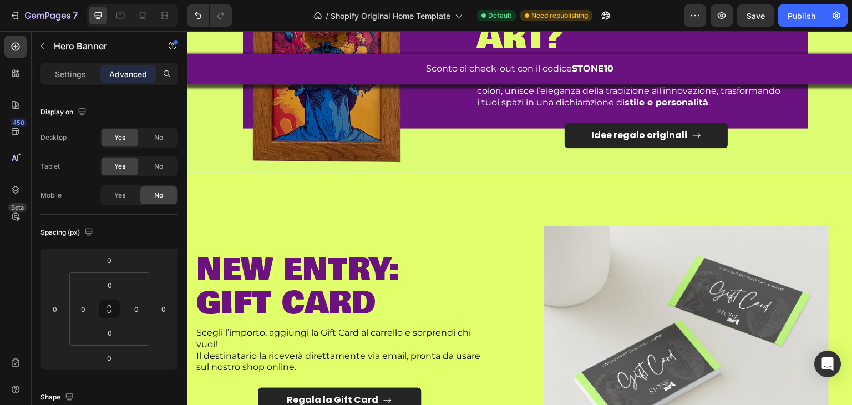
scroll to position [457, 0]
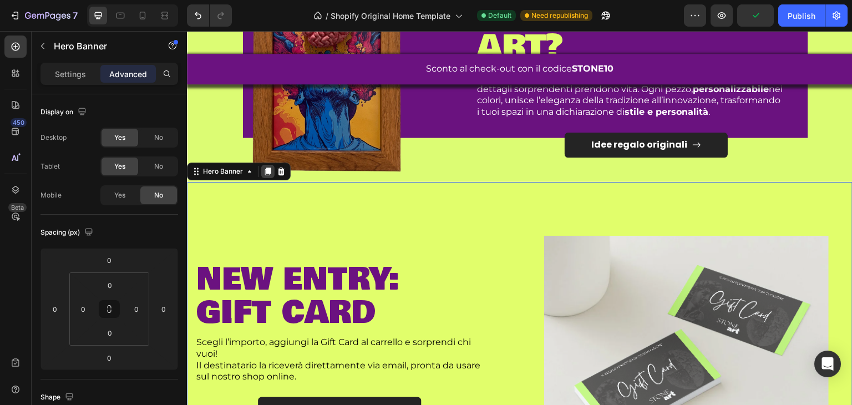
click at [266, 168] on icon at bounding box center [268, 172] width 6 height 8
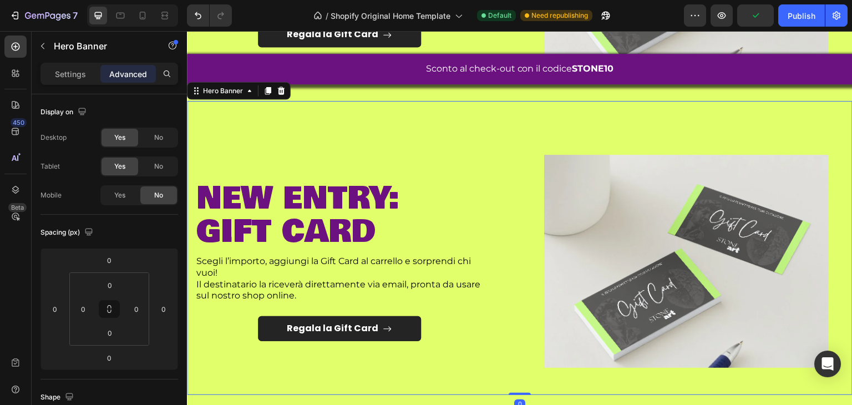
scroll to position [857, 0]
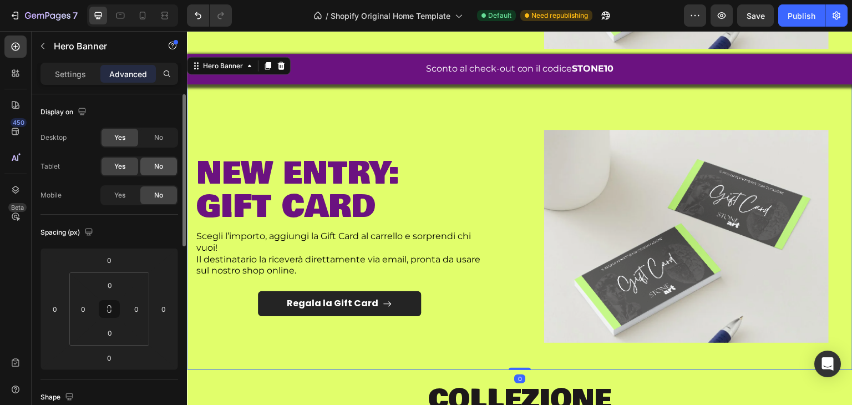
click at [169, 170] on div "No" at bounding box center [158, 167] width 37 height 18
click at [162, 145] on div "No" at bounding box center [158, 138] width 37 height 18
click at [127, 196] on div "Yes" at bounding box center [120, 195] width 37 height 18
click at [167, 136] on div "No" at bounding box center [158, 138] width 37 height 18
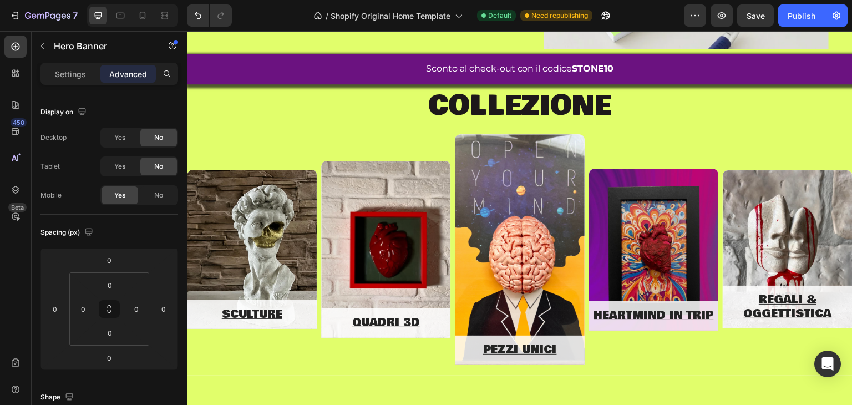
click at [145, 24] on div at bounding box center [132, 15] width 91 height 22
click at [145, 22] on div at bounding box center [143, 16] width 18 height 18
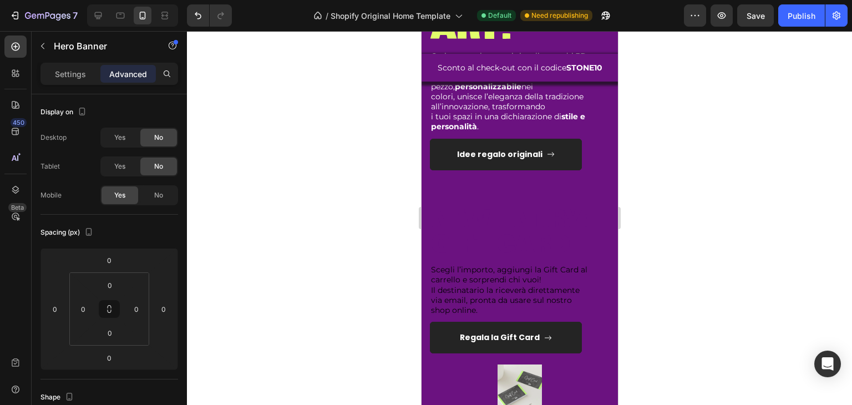
scroll to position [893, 0]
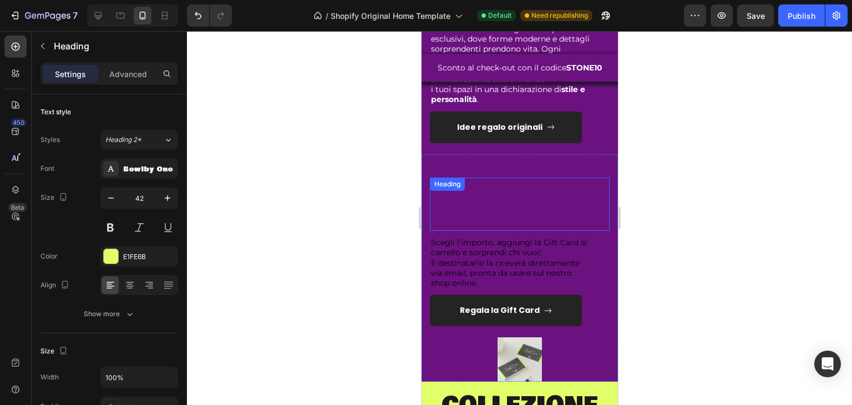
click at [480, 203] on span "gift card" at bounding box center [500, 217] width 139 height 37
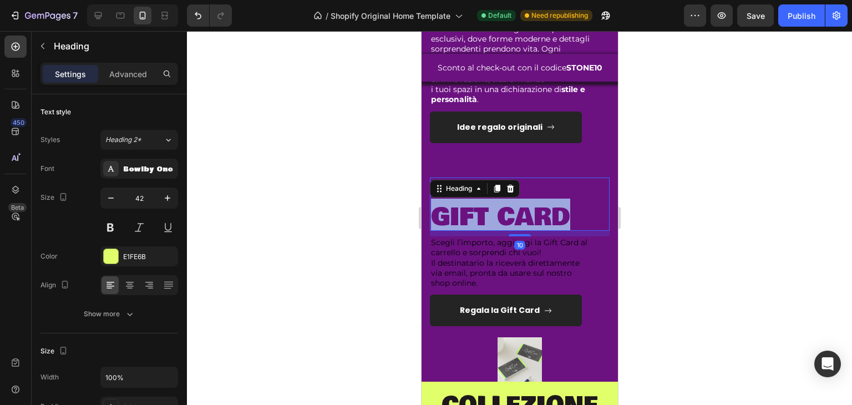
click at [480, 203] on span "gift card" at bounding box center [500, 217] width 139 height 37
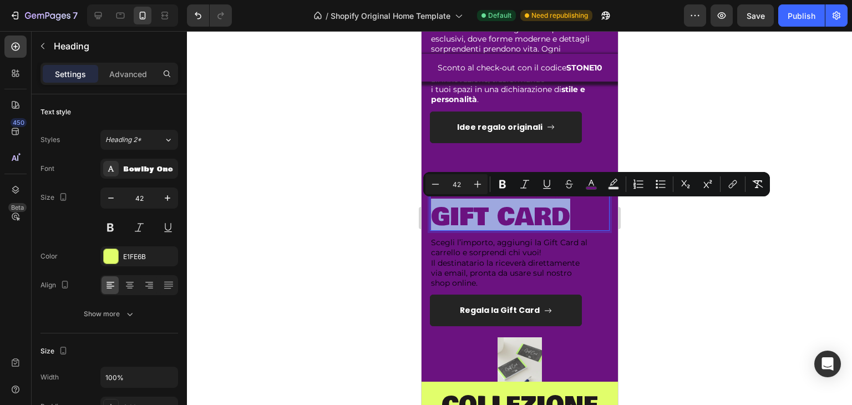
click at [480, 203] on span "gift card" at bounding box center [500, 217] width 139 height 37
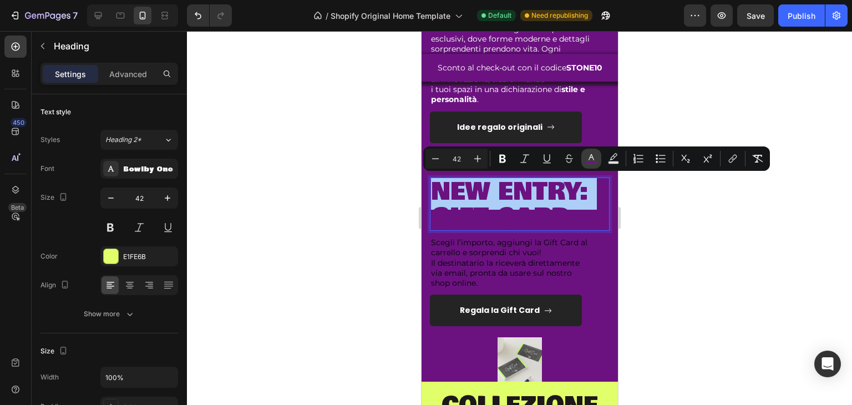
click at [592, 162] on rect "Editor contextual toolbar" at bounding box center [592, 162] width 11 height 3
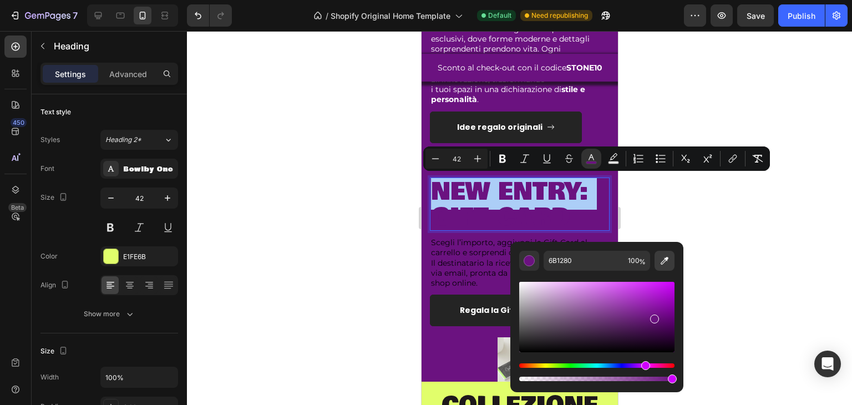
click at [666, 263] on icon "Editor contextual toolbar" at bounding box center [664, 260] width 11 height 11
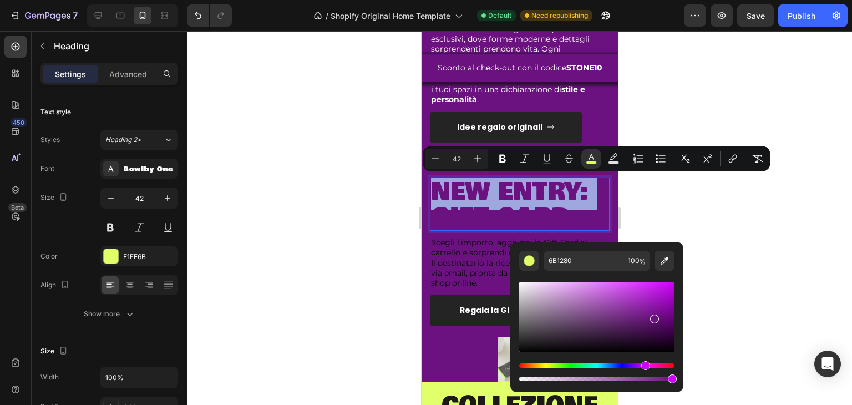
type input "E1FE6B"
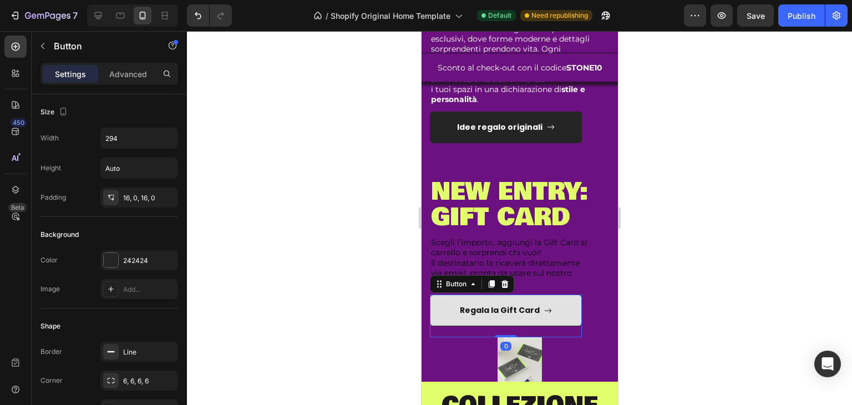
click at [467, 323] on link "Regala la Gift Card" at bounding box center [506, 311] width 152 height 32
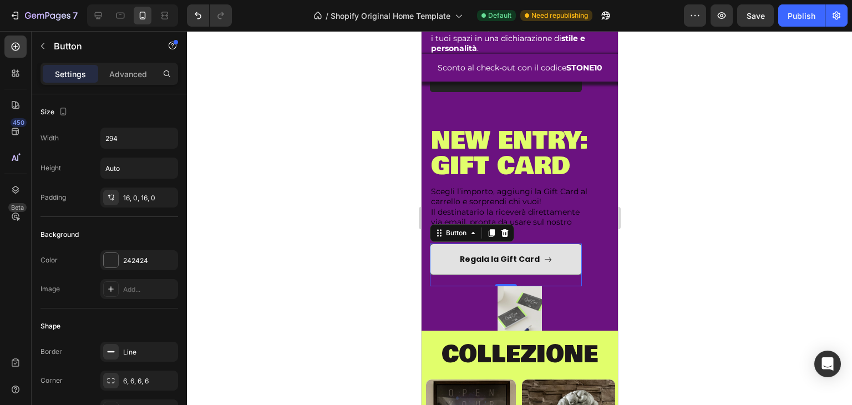
scroll to position [946, 0]
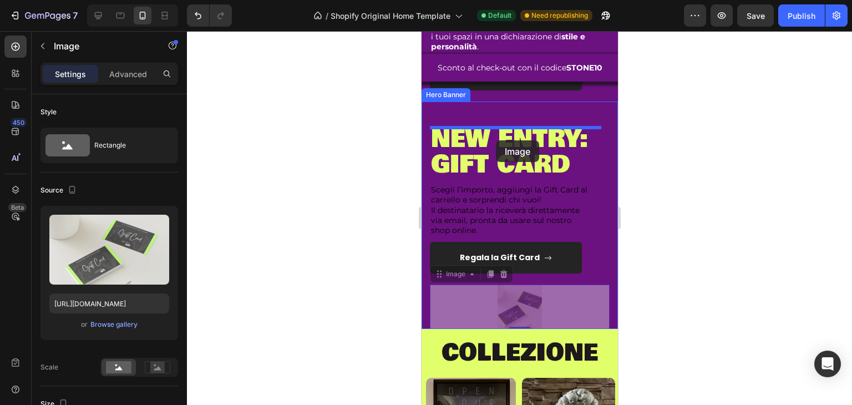
drag, startPoint x: 521, startPoint y: 326, endPoint x: 496, endPoint y: 140, distance: 187.0
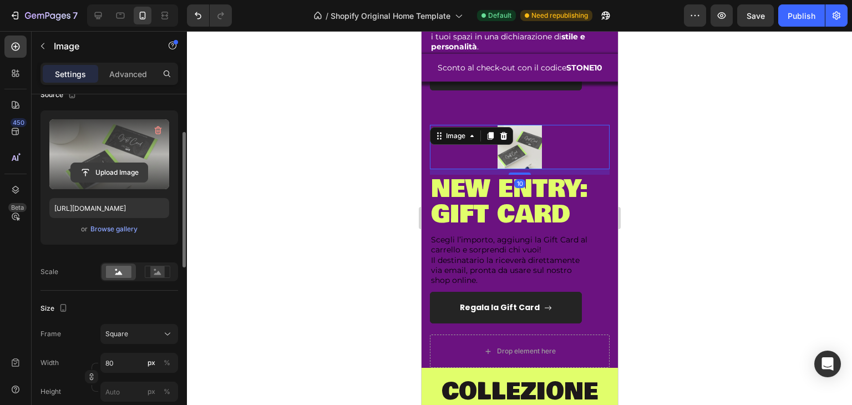
scroll to position [99, 0]
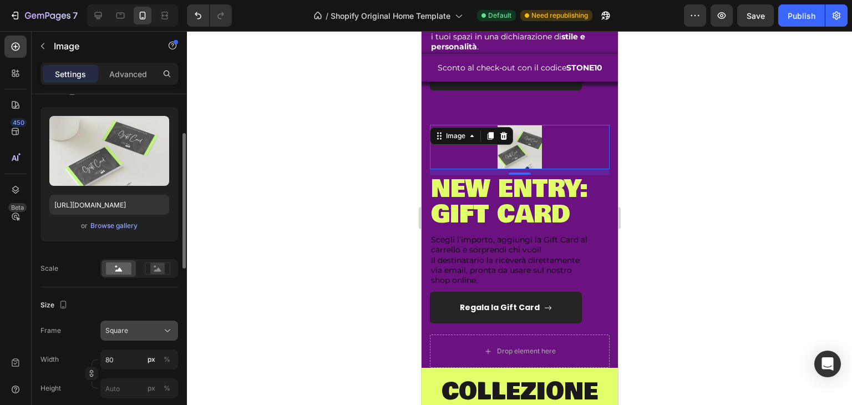
click at [116, 330] on span "Square" at bounding box center [116, 331] width 23 height 10
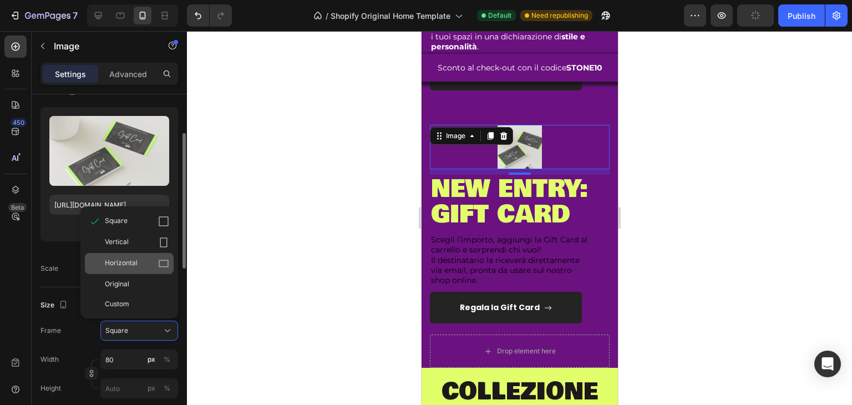
click at [140, 261] on div "Horizontal" at bounding box center [137, 263] width 64 height 11
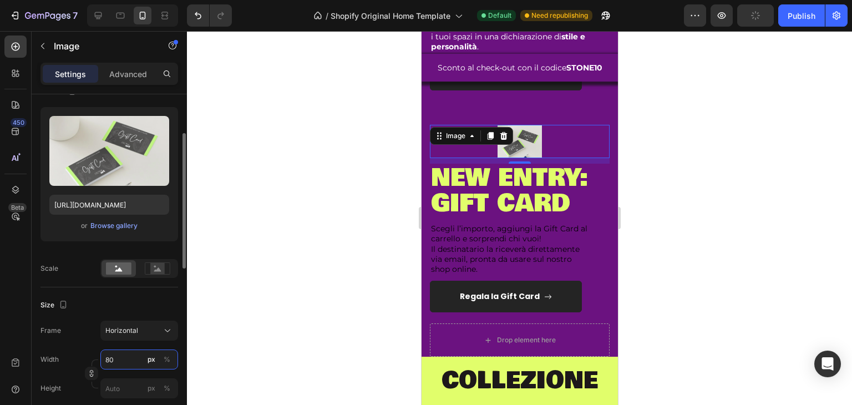
click at [137, 360] on input "80" at bounding box center [139, 360] width 78 height 20
click at [142, 388] on p "Full 100%" at bounding box center [137, 386] width 64 height 10
type input "100"
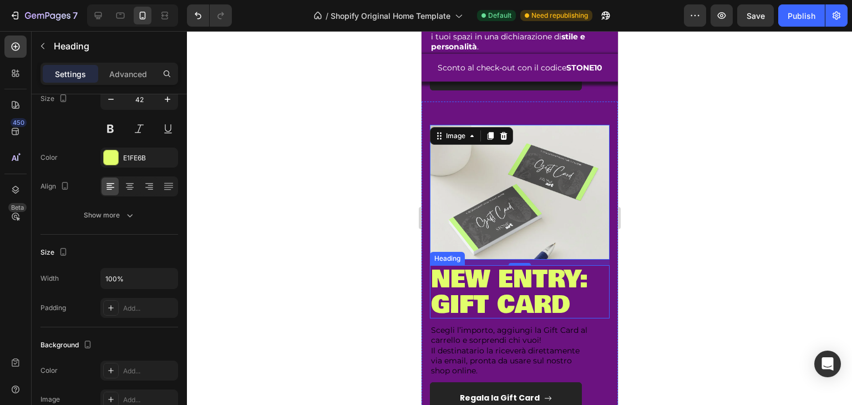
click at [526, 273] on span "new entry:" at bounding box center [510, 279] width 158 height 37
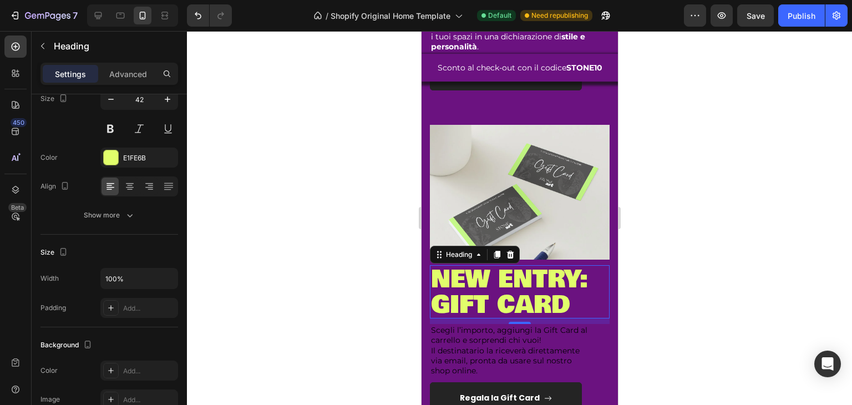
scroll to position [0, 0]
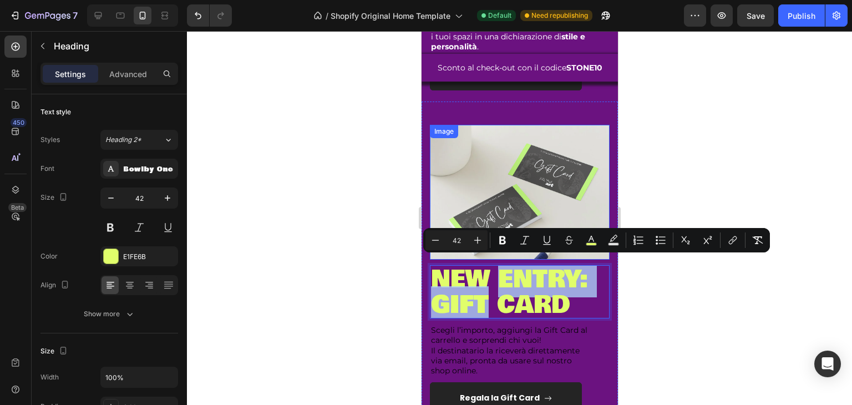
drag, startPoint x: 491, startPoint y: 298, endPoint x: 499, endPoint y: 133, distance: 165.0
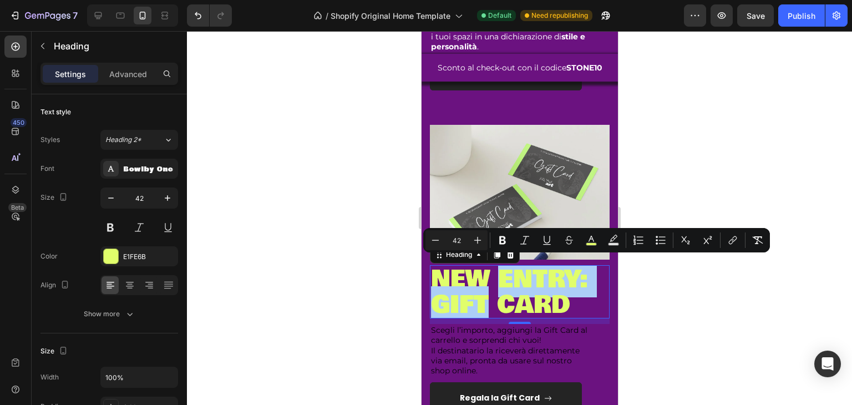
click at [376, 238] on div at bounding box center [519, 218] width 665 height 374
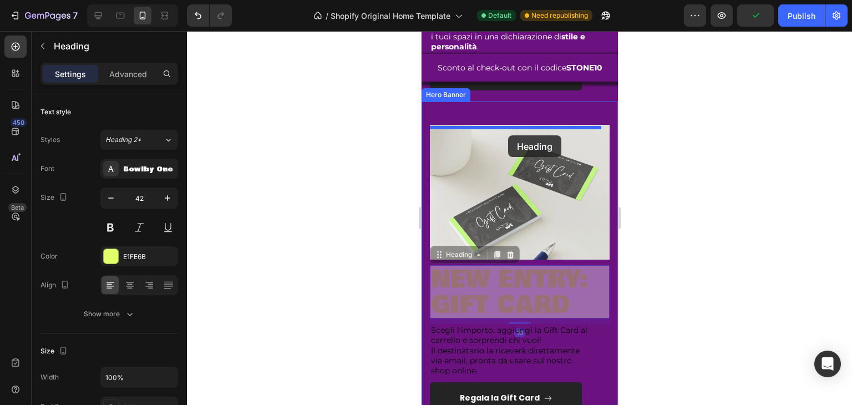
drag, startPoint x: 497, startPoint y: 282, endPoint x: 508, endPoint y: 135, distance: 147.4
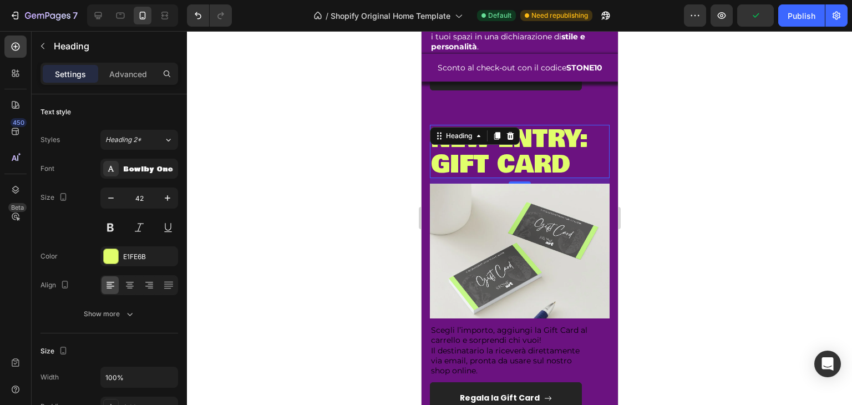
click at [385, 256] on div at bounding box center [519, 218] width 665 height 374
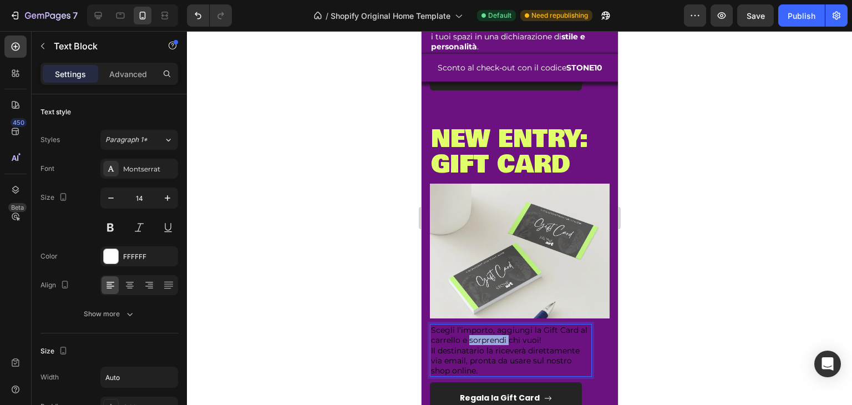
click at [484, 336] on span "Scegli l’importo, aggiungi la Gift Card al carrello e sorprendi chi vuoi!" at bounding box center [509, 335] width 156 height 20
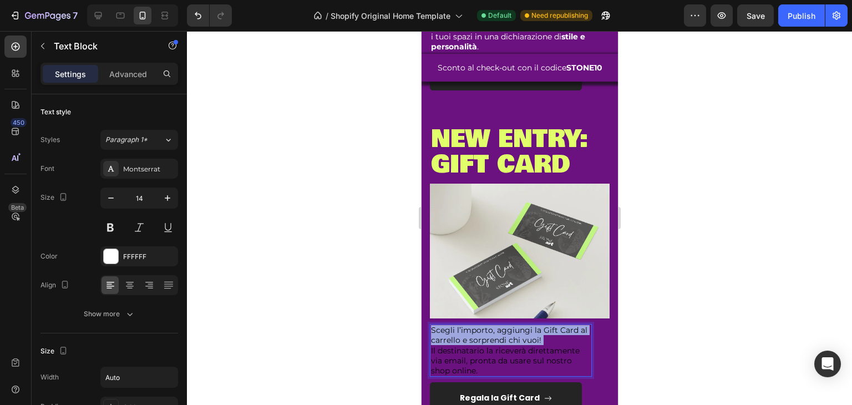
click at [484, 336] on span "Scegli l’importo, aggiungi la Gift Card al carrello e sorprendi chi vuoi!" at bounding box center [509, 335] width 156 height 20
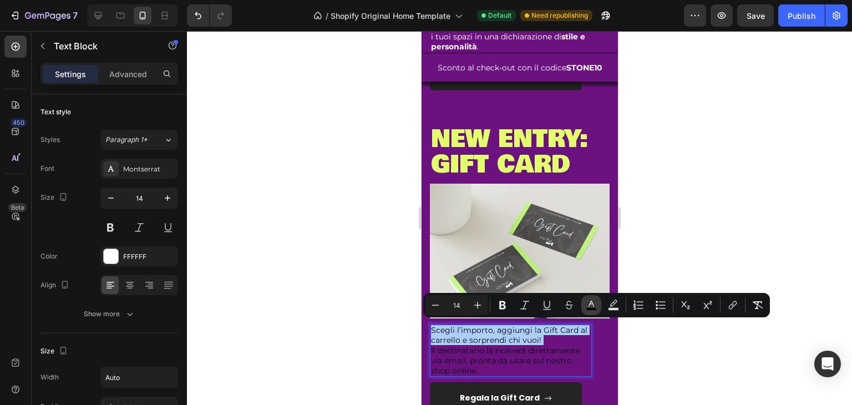
click at [592, 301] on icon "Editor contextual toolbar" at bounding box center [591, 305] width 11 height 11
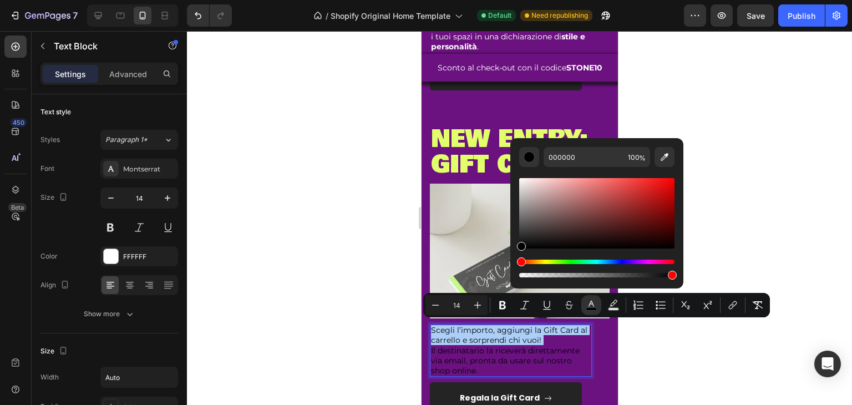
click at [546, 209] on div "Editor contextual toolbar" at bounding box center [596, 213] width 155 height 70
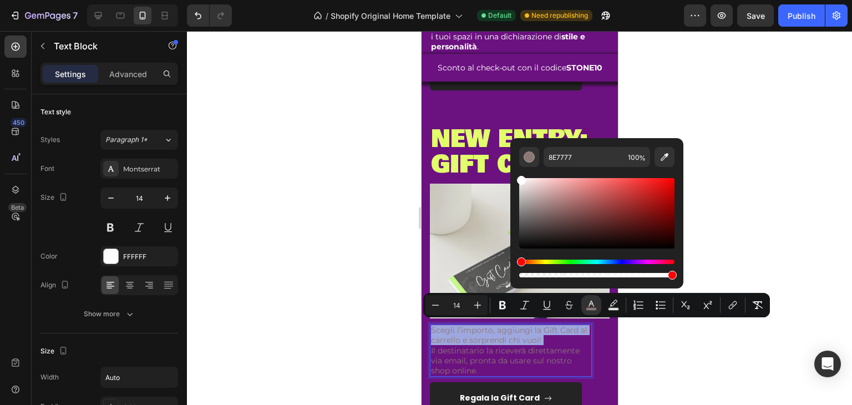
type input "FFFFFF"
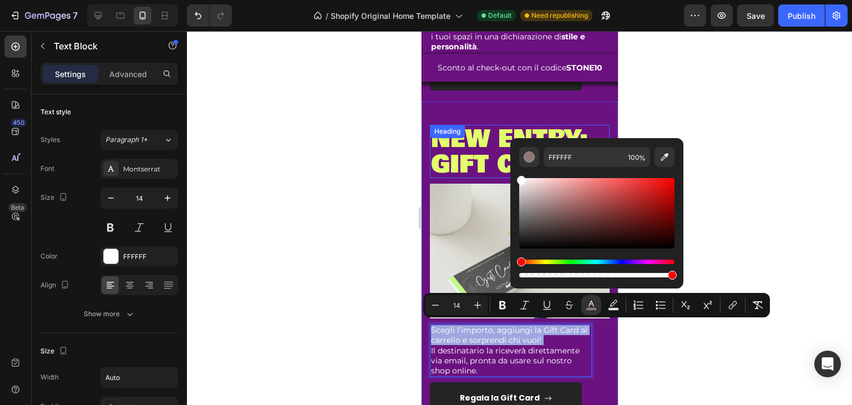
drag, startPoint x: 957, startPoint y: 223, endPoint x: 507, endPoint y: 172, distance: 453.4
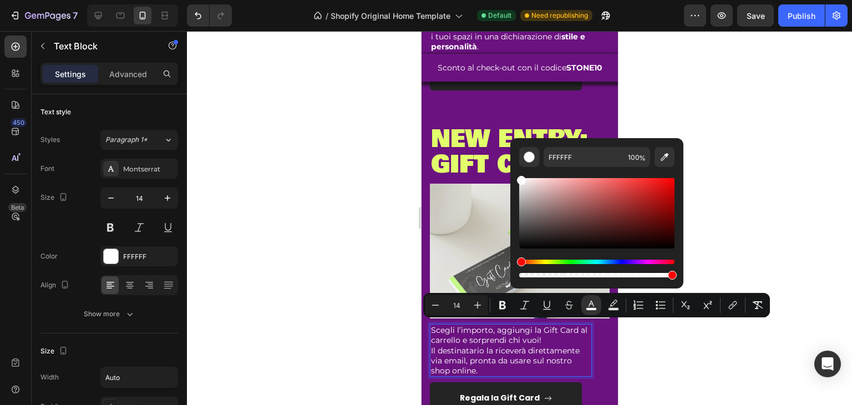
click at [502, 329] on span "Scegli l’importo, aggiungi la Gift Card al carrello e sorprendi chi vuoi!" at bounding box center [509, 335] width 156 height 20
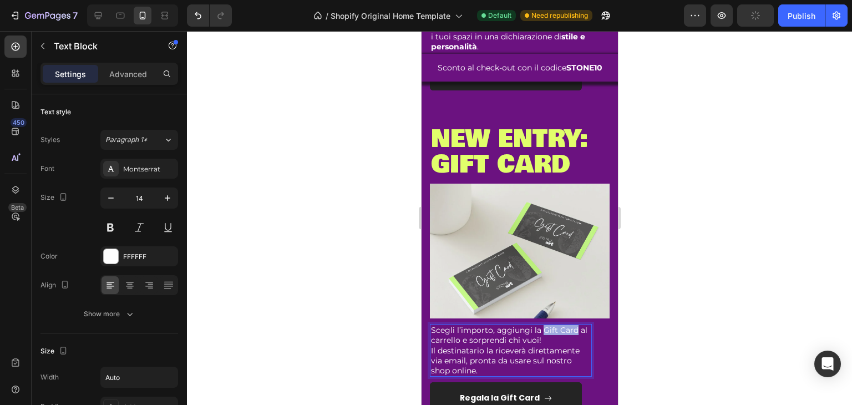
drag, startPoint x: 541, startPoint y: 325, endPoint x: 578, endPoint y: 326, distance: 37.2
click at [578, 326] on p "Scegli l’importo, aggiungi la Gift Card al carrello e sorprendi chi vuoi! Il de…" at bounding box center [511, 350] width 160 height 51
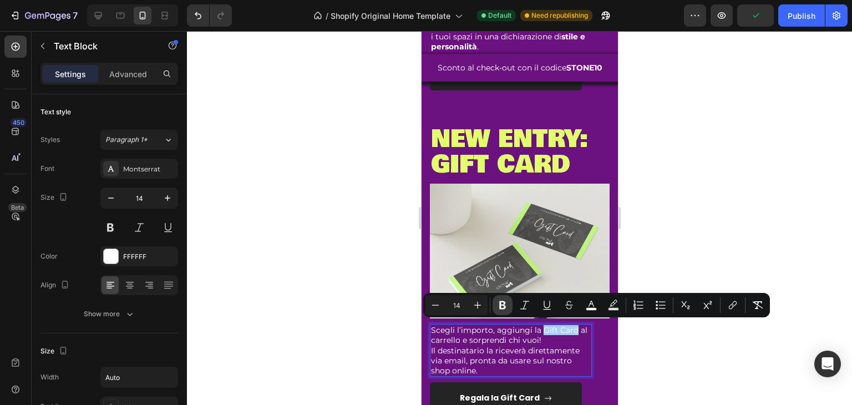
click at [501, 303] on icon "Editor contextual toolbar" at bounding box center [502, 305] width 7 height 8
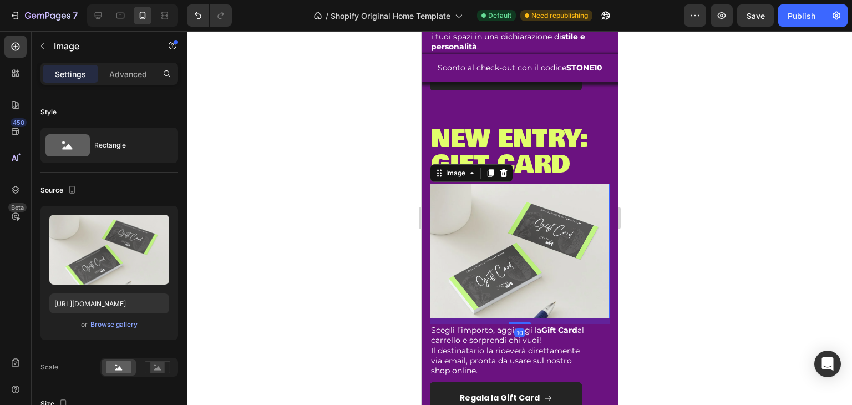
scroll to position [1052, 0]
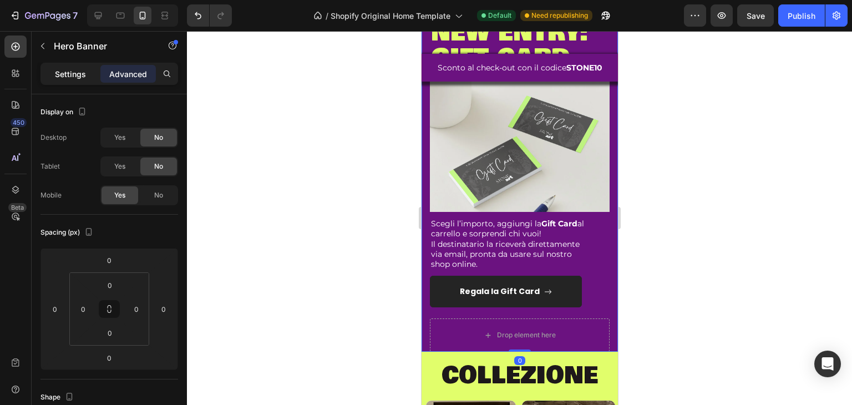
click at [80, 76] on p "Settings" at bounding box center [70, 74] width 31 height 12
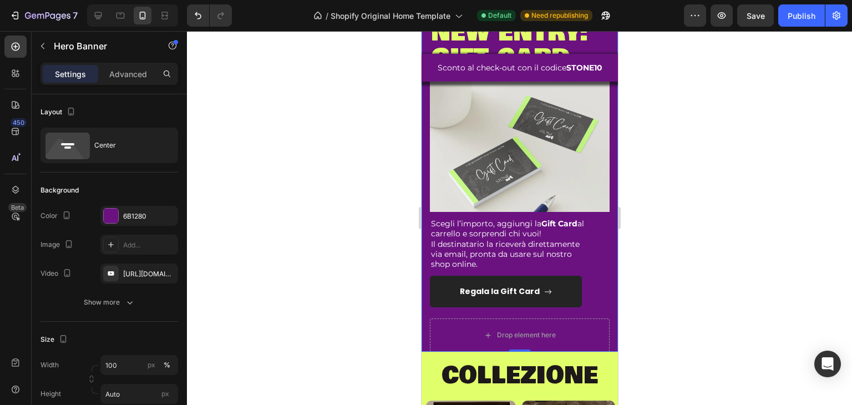
click at [337, 246] on div at bounding box center [519, 218] width 665 height 374
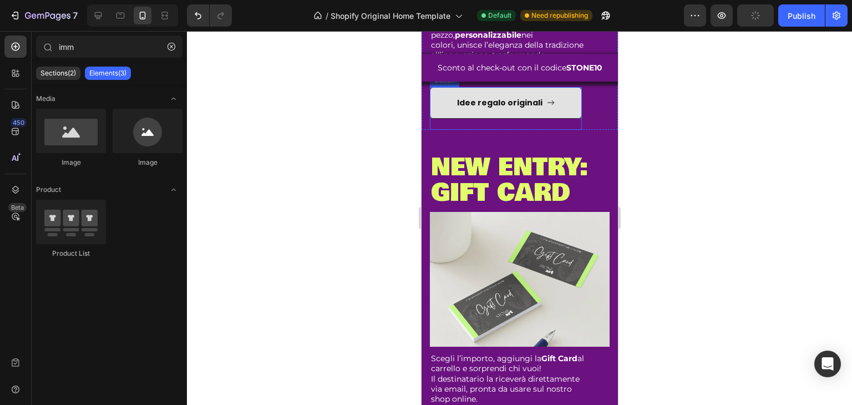
scroll to position [918, 0]
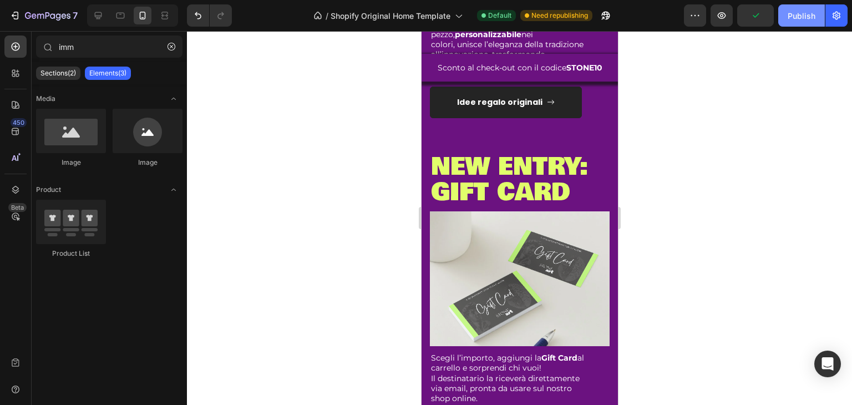
click at [800, 24] on button "Publish" at bounding box center [802, 15] width 47 height 22
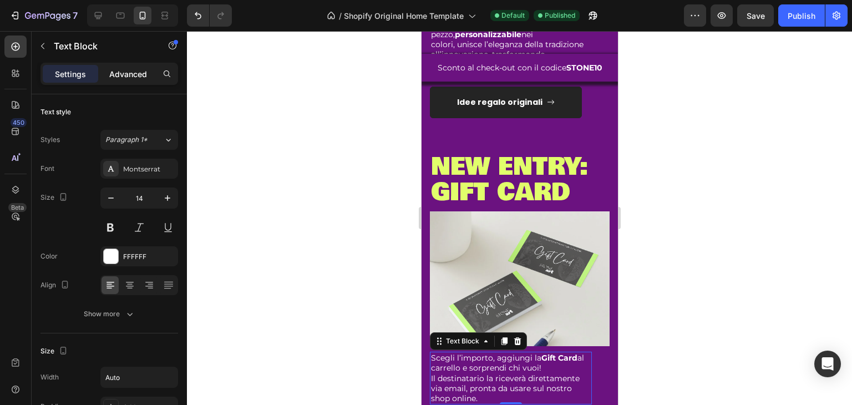
click at [118, 68] on p "Advanced" at bounding box center [128, 74] width 38 height 12
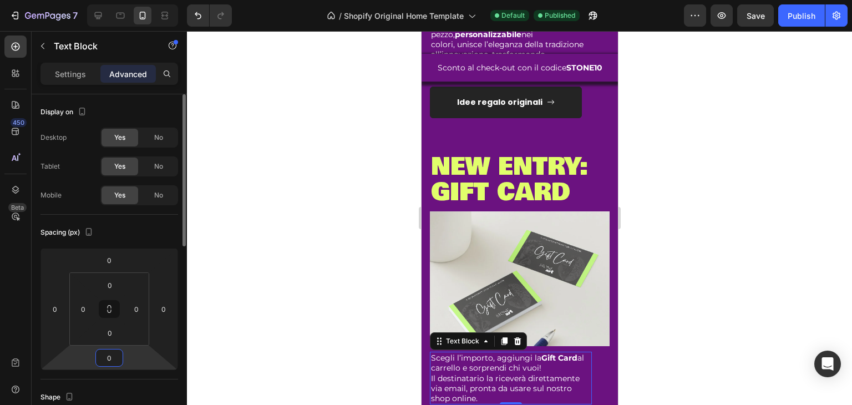
click at [107, 361] on input "0" at bounding box center [109, 358] width 22 height 17
type input "10"
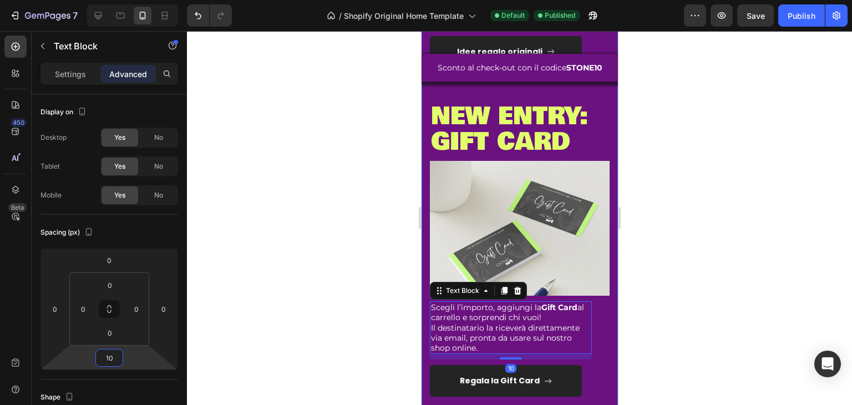
scroll to position [969, 0]
click at [540, 215] on img at bounding box center [520, 227] width 180 height 135
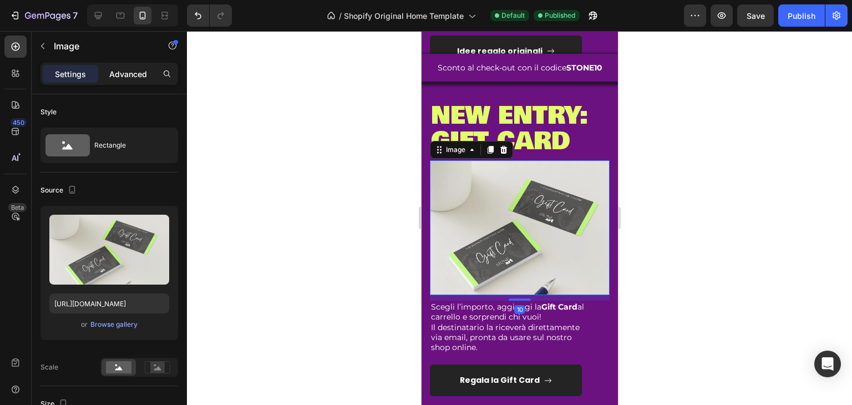
click at [134, 65] on div "Advanced" at bounding box center [127, 74] width 55 height 18
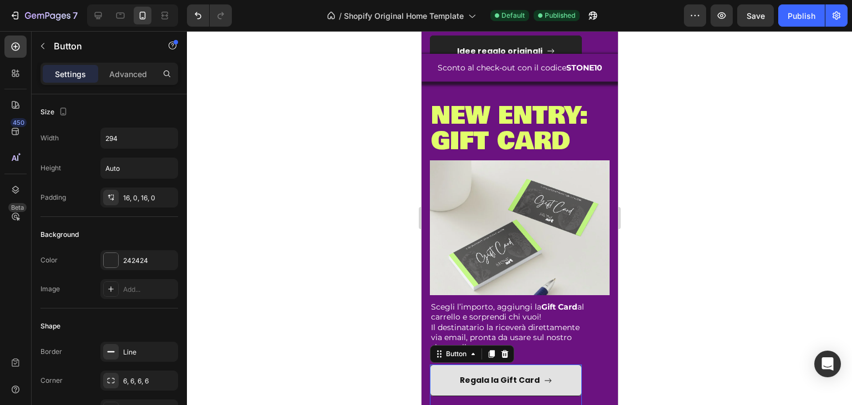
scroll to position [1074, 0]
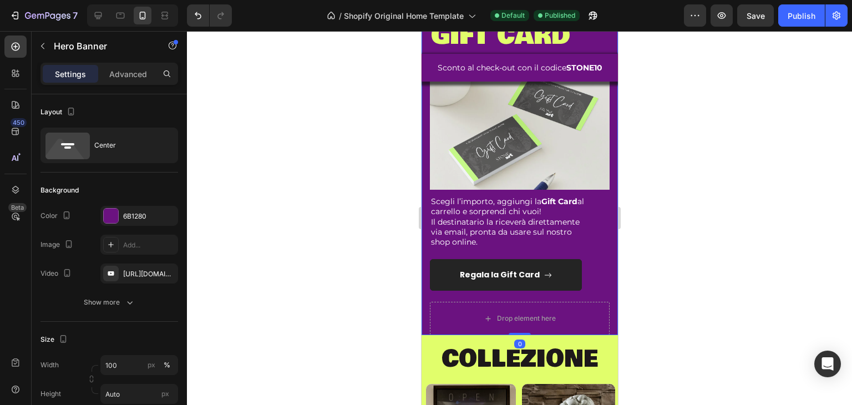
click at [122, 83] on div "Settings Advanced" at bounding box center [110, 74] width 138 height 22
click at [121, 78] on p "Advanced" at bounding box center [128, 74] width 38 height 12
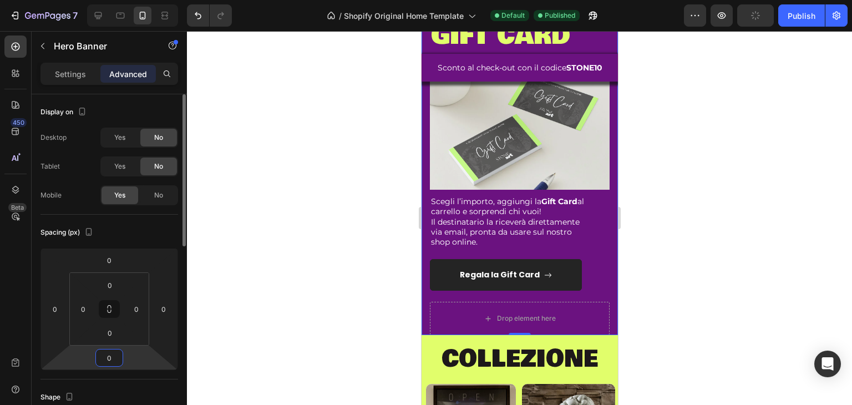
click at [113, 356] on input "0" at bounding box center [109, 358] width 22 height 17
click at [107, 337] on input "0" at bounding box center [110, 333] width 22 height 17
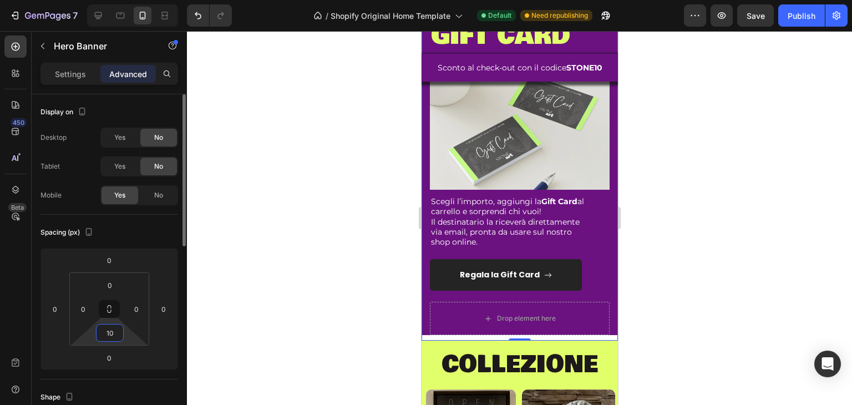
type input "1"
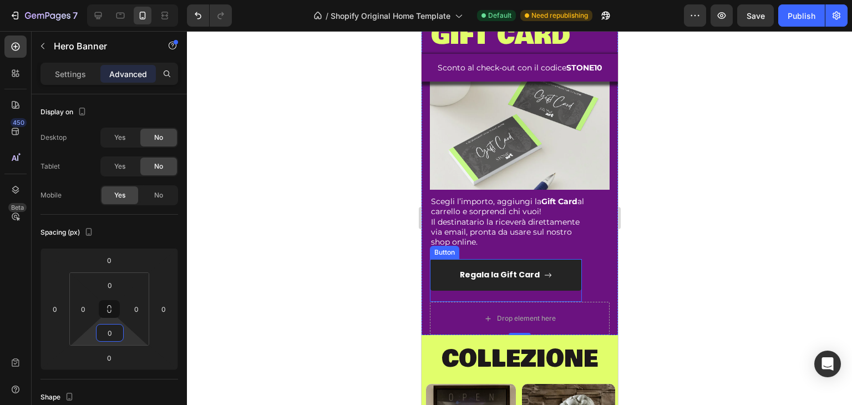
click at [572, 287] on div "Regala la Gift Card Button" at bounding box center [506, 280] width 152 height 43
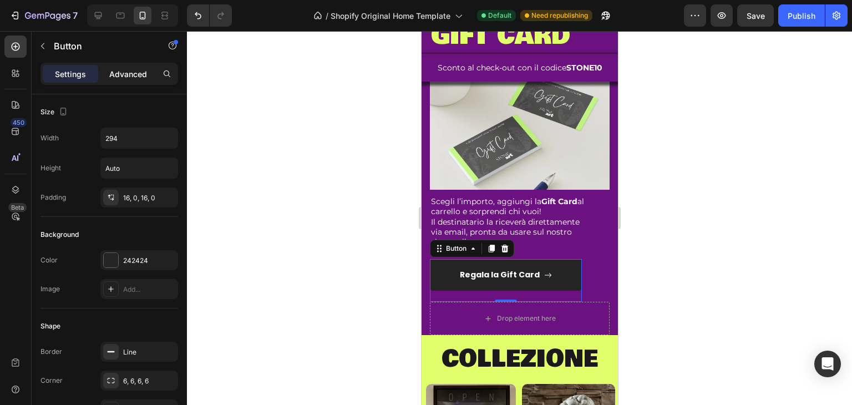
click at [127, 70] on p "Advanced" at bounding box center [128, 74] width 38 height 12
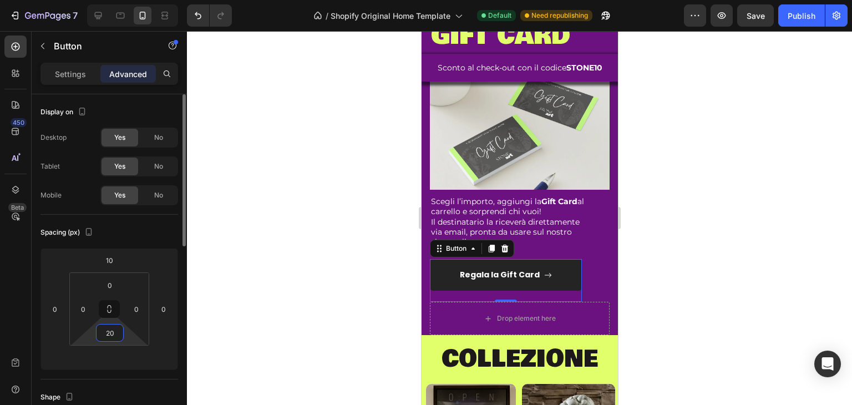
click at [113, 338] on input "20" at bounding box center [110, 333] width 22 height 17
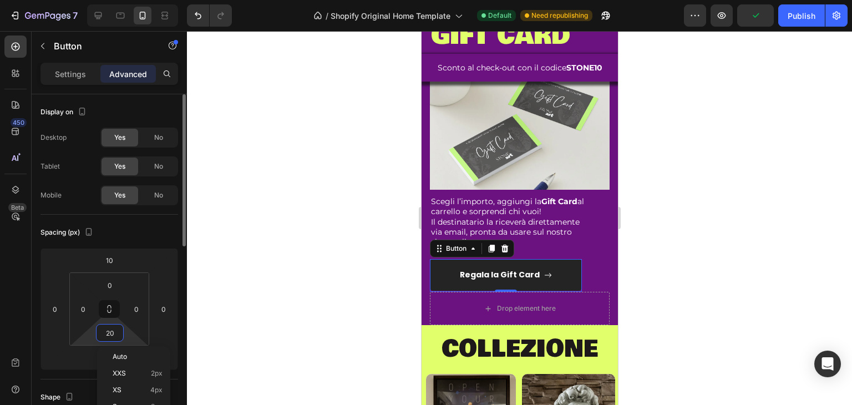
type input "2"
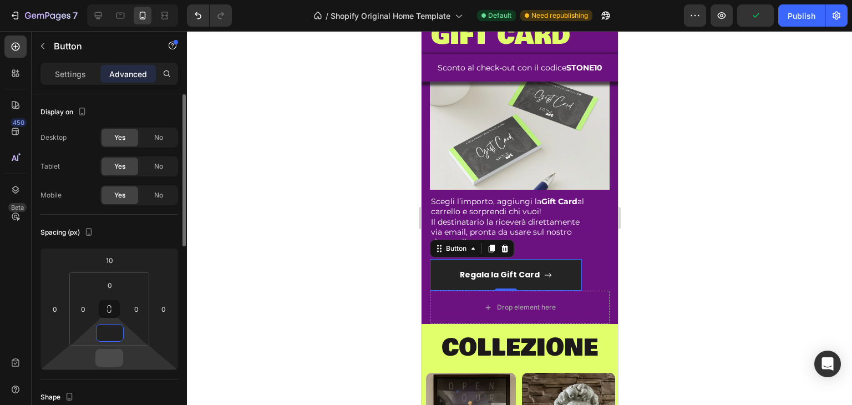
type input "0"
click at [119, 350] on div at bounding box center [109, 358] width 28 height 18
click at [117, 356] on input "number" at bounding box center [109, 358] width 22 height 17
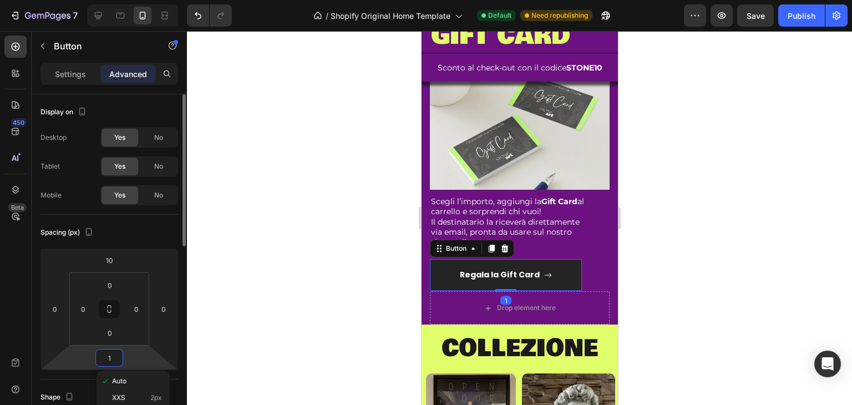
type input "10"
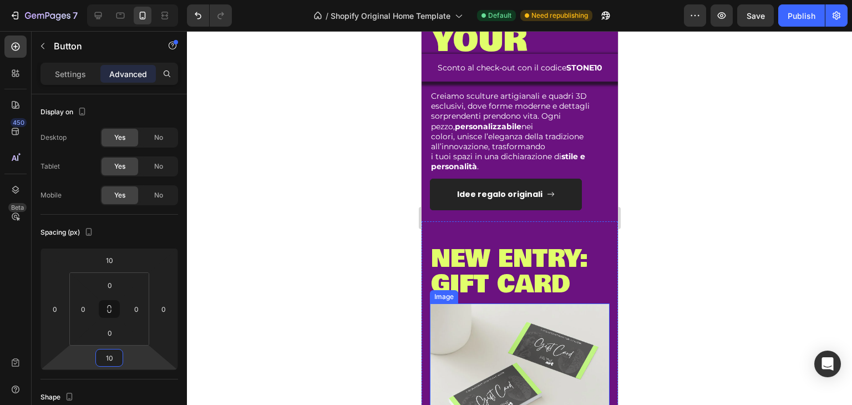
scroll to position [824, 0]
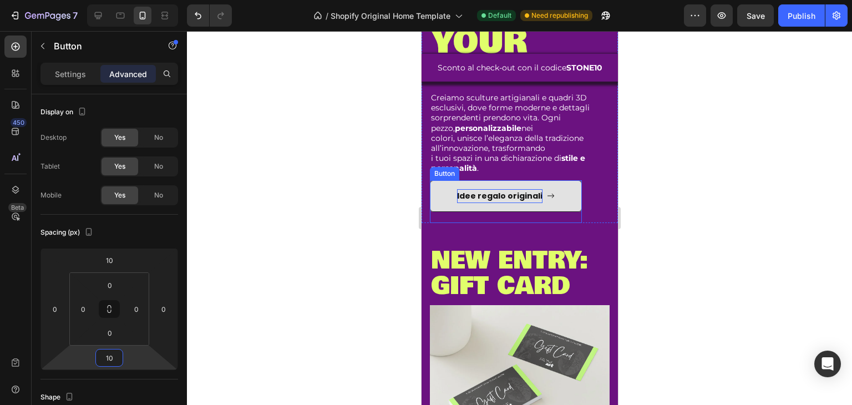
click at [497, 200] on p "Idee regalo originali" at bounding box center [499, 196] width 85 height 14
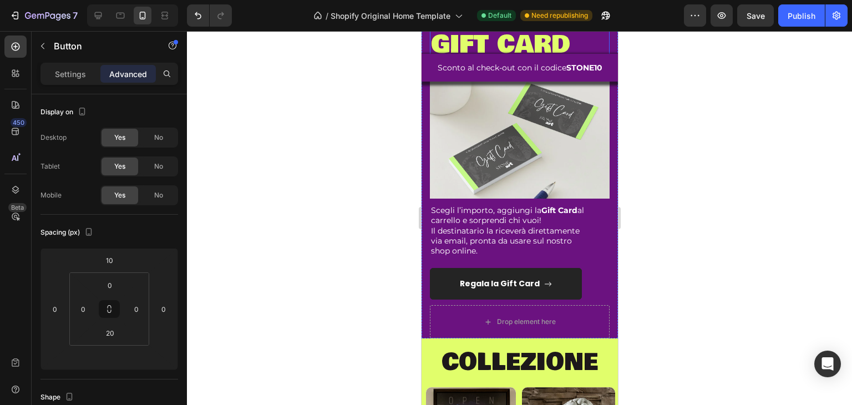
scroll to position [1106, 0]
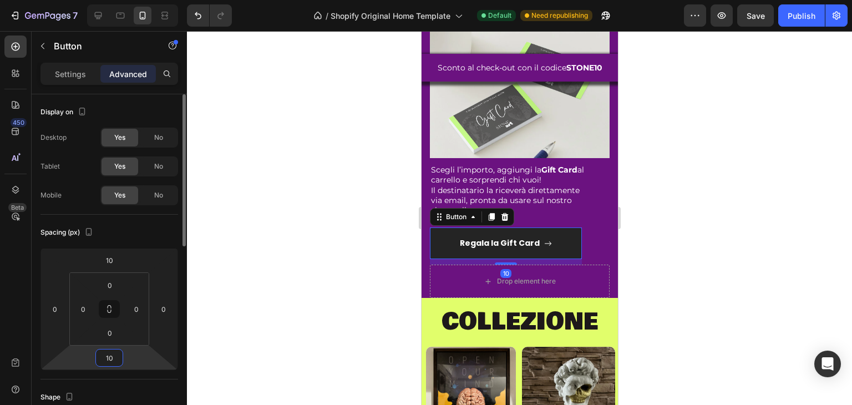
click at [109, 357] on input "10" at bounding box center [109, 358] width 22 height 17
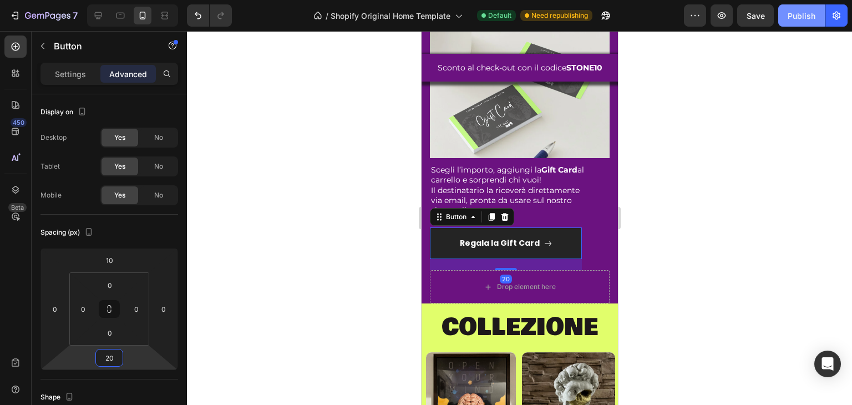
type input "20"
click at [804, 21] on div "Publish" at bounding box center [802, 16] width 28 height 12
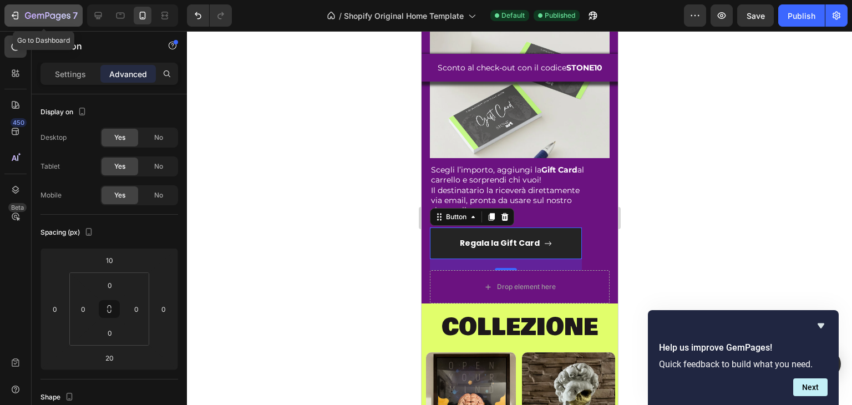
click at [67, 16] on icon "button" at bounding box center [48, 16] width 46 height 9
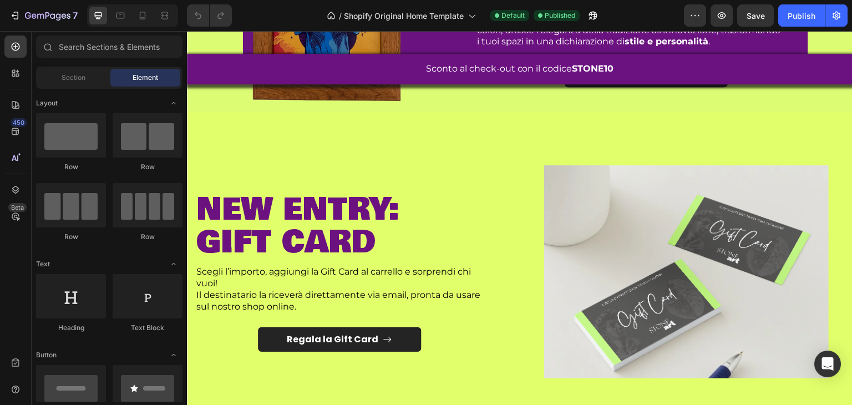
scroll to position [563, 0]
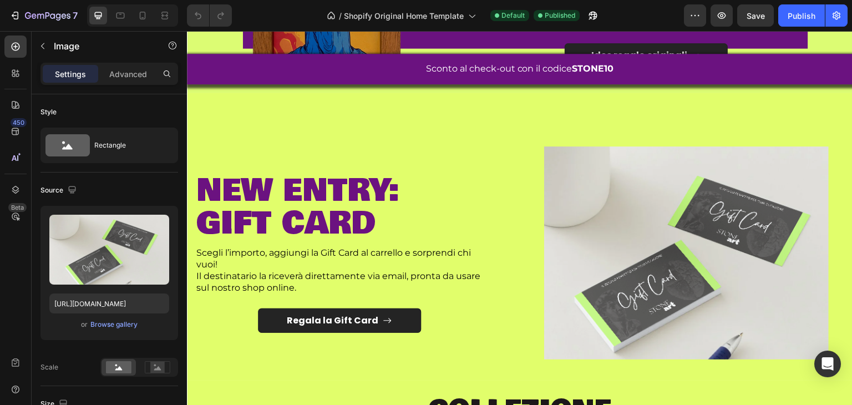
click at [594, 262] on img at bounding box center [686, 253] width 284 height 213
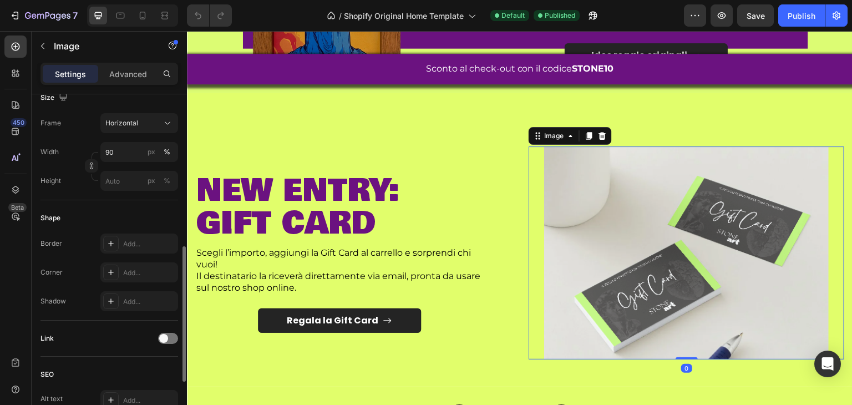
scroll to position [522, 0]
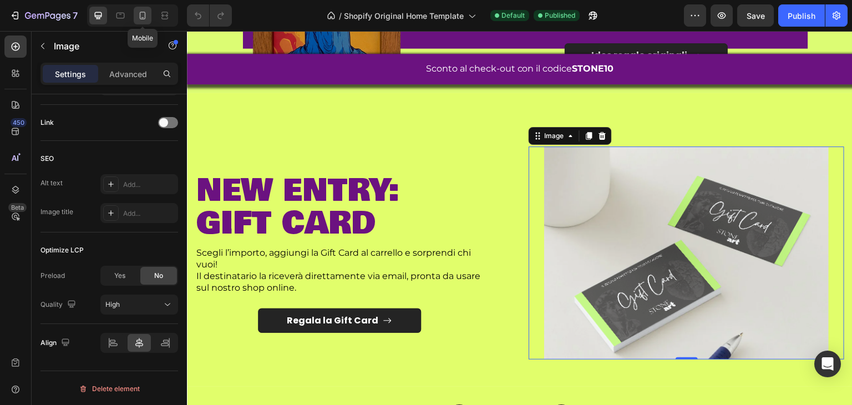
click at [144, 7] on div at bounding box center [143, 16] width 18 height 18
type input "80"
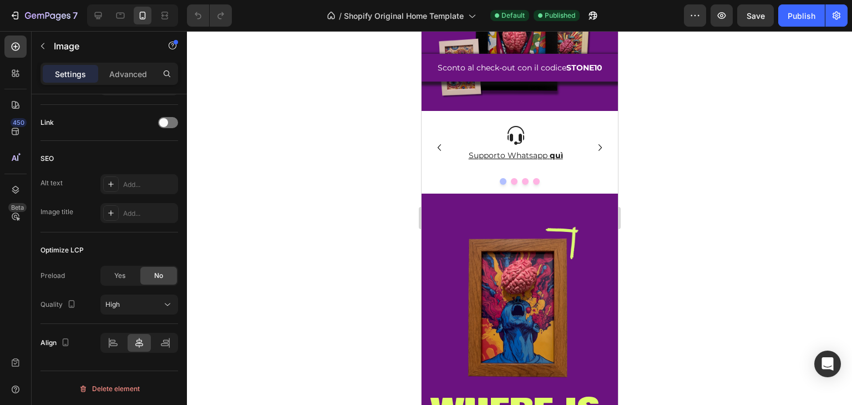
scroll to position [340, 0]
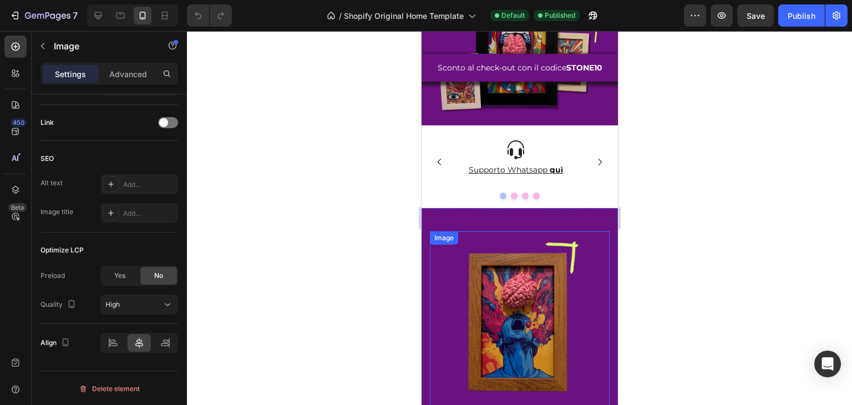
click at [487, 296] on img at bounding box center [520, 321] width 180 height 180
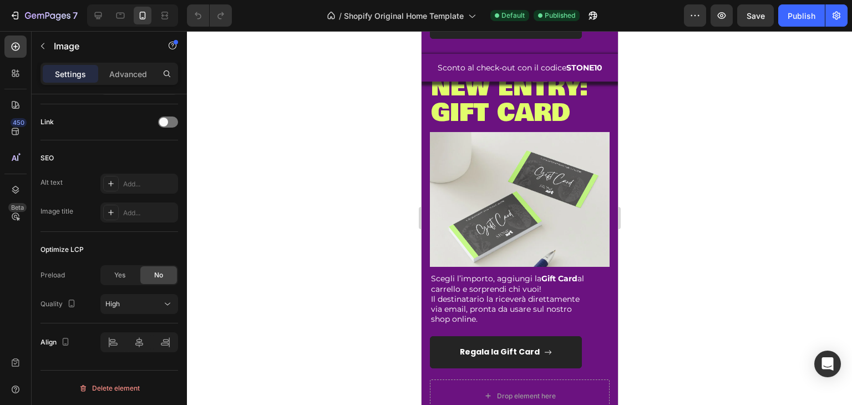
scroll to position [925, 0]
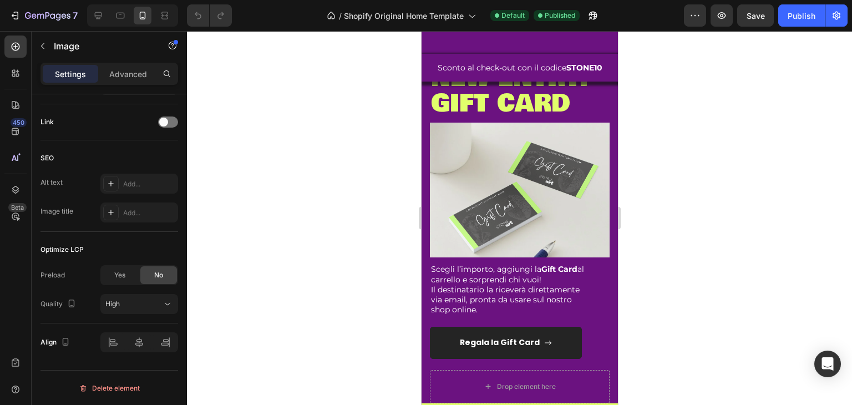
click at [442, 191] on img at bounding box center [520, 190] width 180 height 135
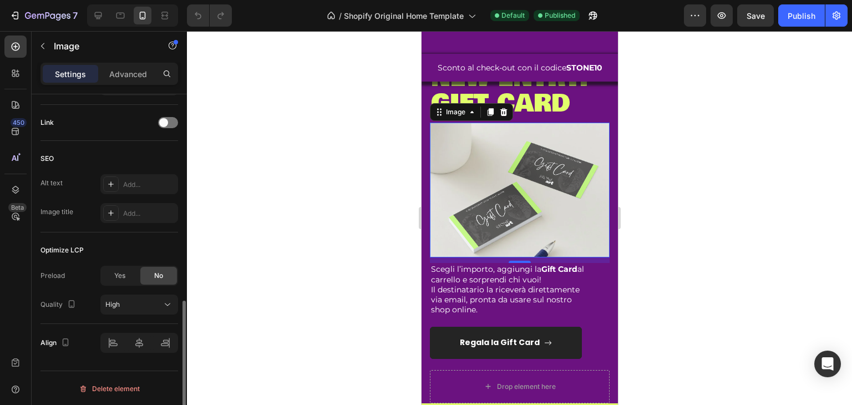
scroll to position [522, 0]
click at [166, 124] on span at bounding box center [163, 123] width 9 height 9
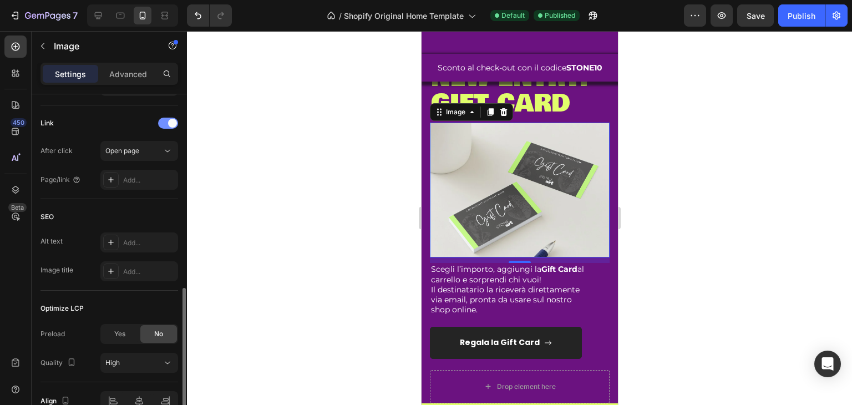
click at [166, 124] on div at bounding box center [168, 123] width 20 height 11
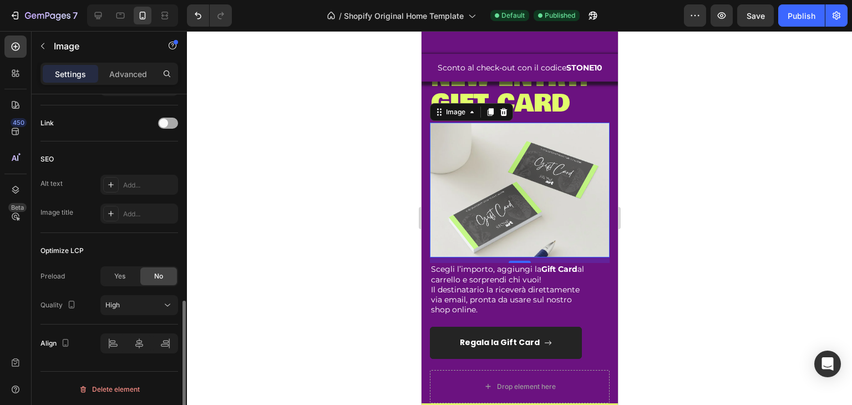
click at [169, 122] on div at bounding box center [168, 123] width 20 height 11
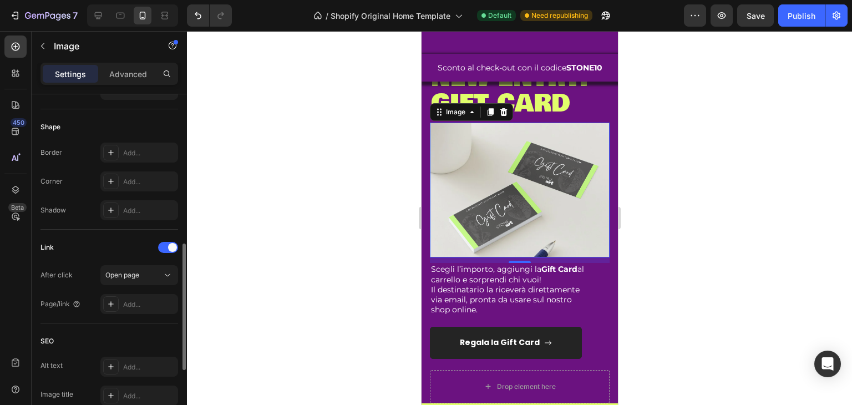
scroll to position [397, 0]
click at [143, 271] on div "Open page" at bounding box center [133, 276] width 57 height 10
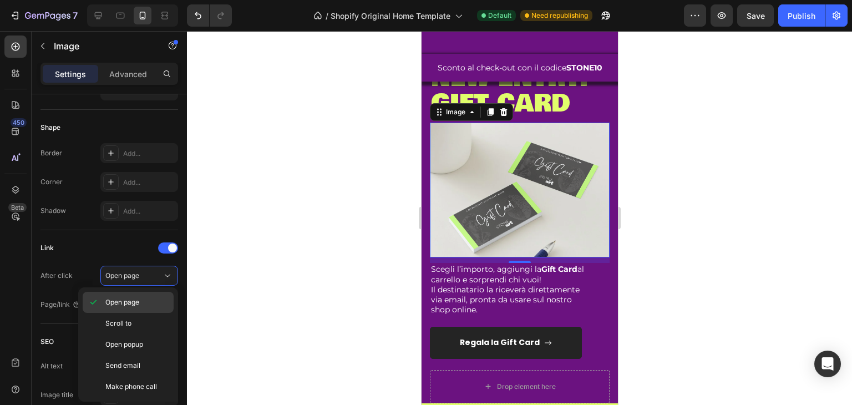
click at [139, 299] on span "Open page" at bounding box center [122, 302] width 34 height 10
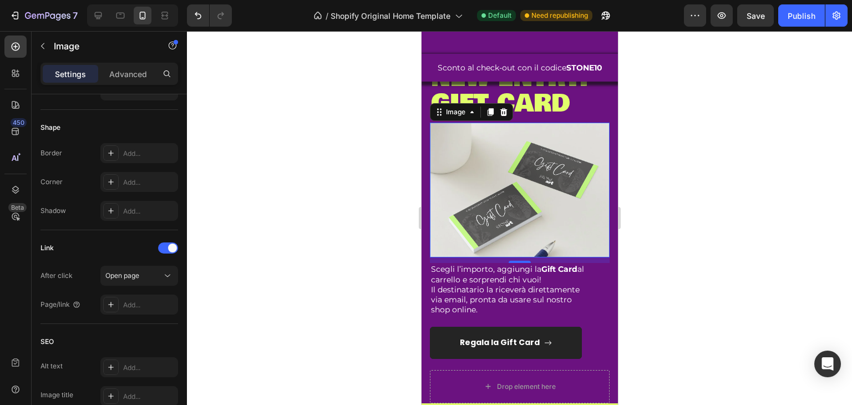
click at [139, 300] on div "Add..." at bounding box center [149, 305] width 52 height 10
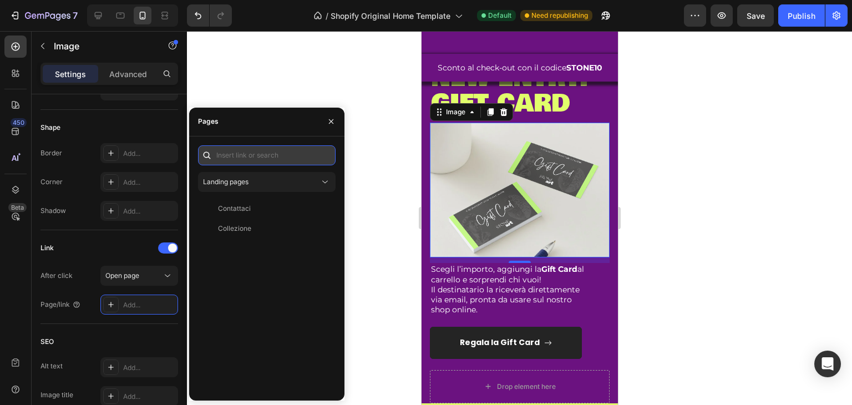
click at [275, 150] on input "text" at bounding box center [267, 155] width 138 height 20
paste input "https://stoneart19.com/products/gift-card"
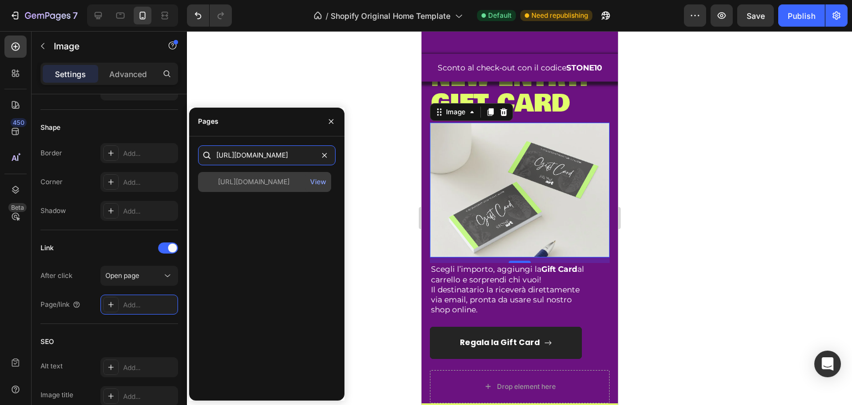
type input "https://stoneart19.com/products/gift-card"
click at [279, 180] on div "https://stoneart19.com/products/gift-card" at bounding box center [254, 182] width 72 height 10
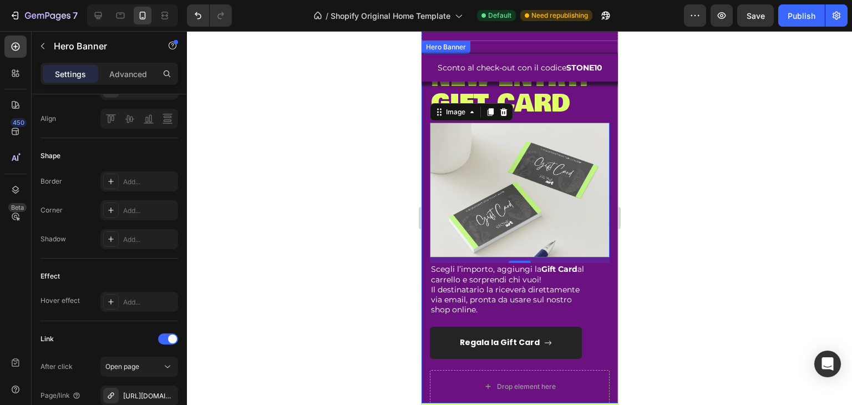
click at [423, 254] on div "new entry: gift card Heading Image 10 Scegli l’importo, aggiungi la Gift Card a…" at bounding box center [519, 222] width 196 height 363
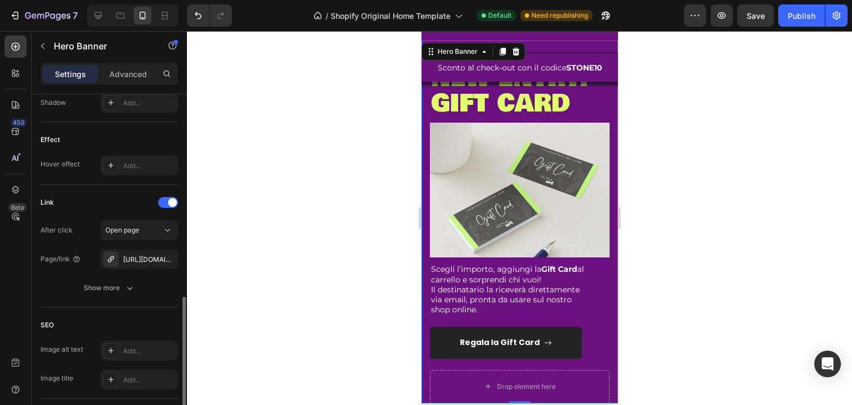
scroll to position [546, 0]
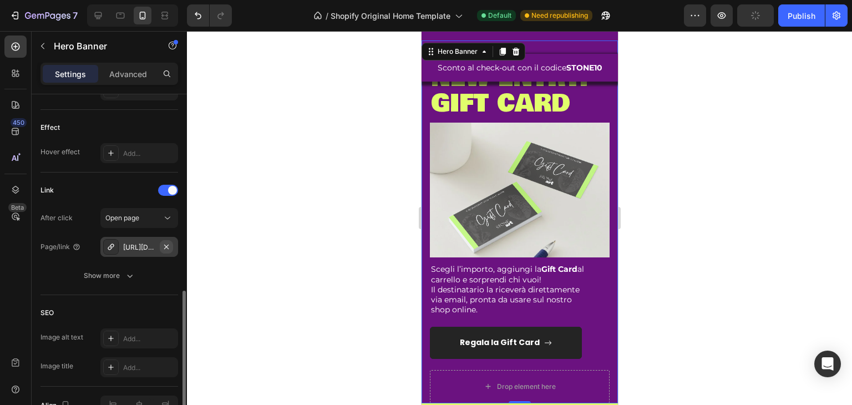
click at [170, 248] on icon "button" at bounding box center [166, 247] width 9 height 9
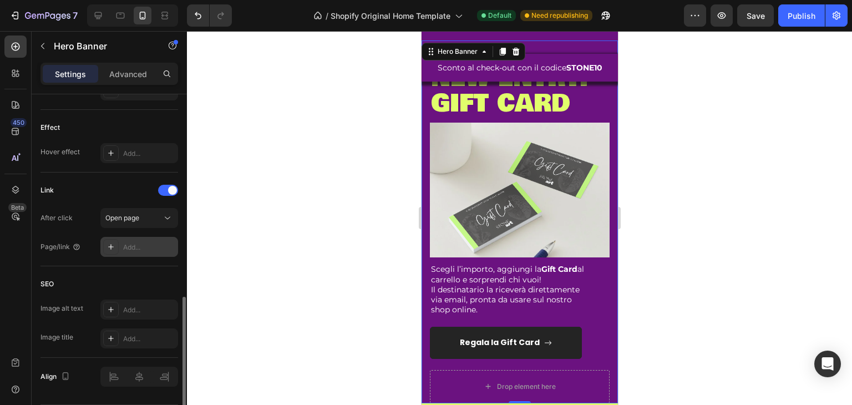
click at [108, 11] on div at bounding box center [132, 15] width 91 height 22
click at [104, 11] on div at bounding box center [98, 16] width 18 height 18
type input "1200"
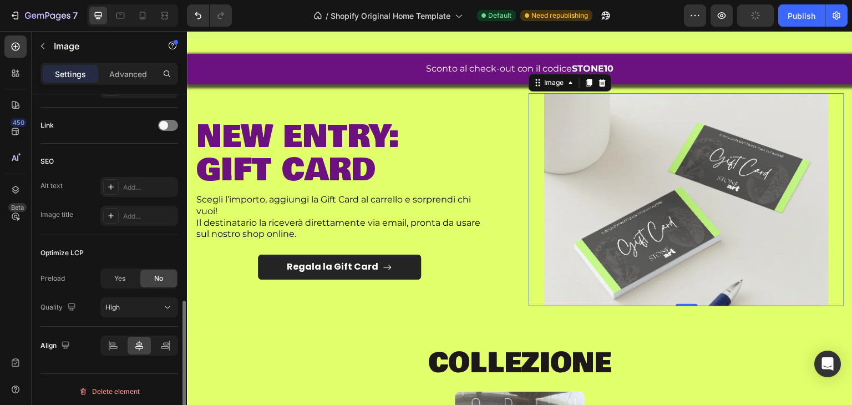
scroll to position [520, 0]
click at [173, 125] on div at bounding box center [168, 124] width 20 height 11
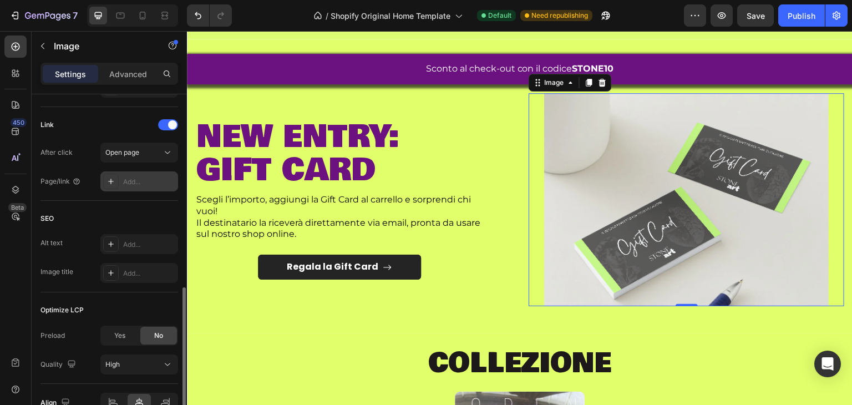
click at [135, 178] on div "Add..." at bounding box center [149, 182] width 52 height 10
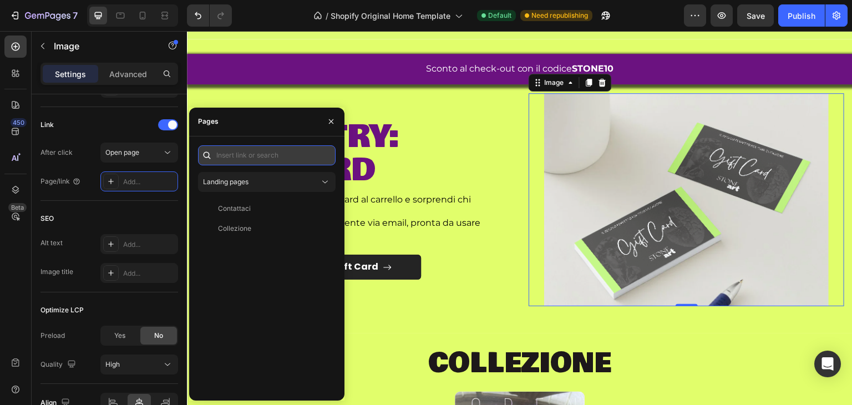
click at [235, 158] on input "text" at bounding box center [267, 155] width 138 height 20
paste input "https://stoneart19.com/products/gift-card"
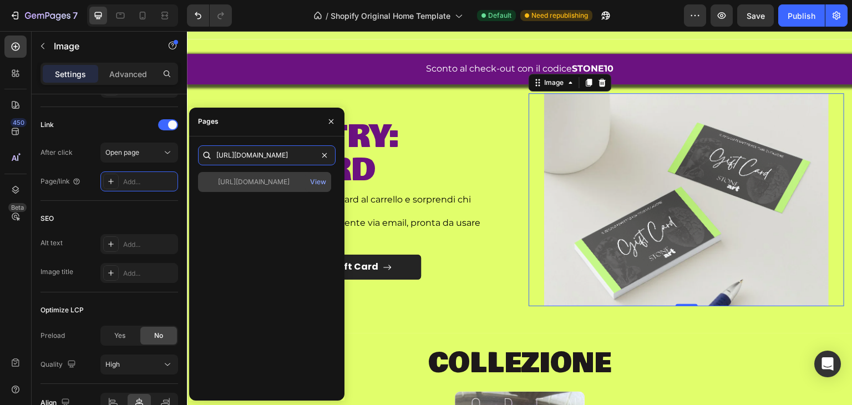
type input "https://stoneart19.com/products/gift-card"
click at [262, 189] on div "https://stoneart19.com/products/gift-card View" at bounding box center [264, 182] width 133 height 20
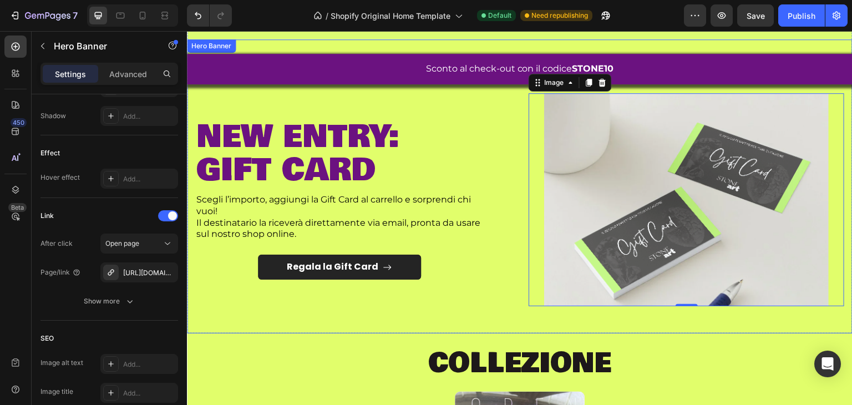
click at [514, 149] on div "new entry: gift card Heading Scegli l’importo, aggiungi la Gift Card al carrell…" at bounding box center [520, 186] width 666 height 294
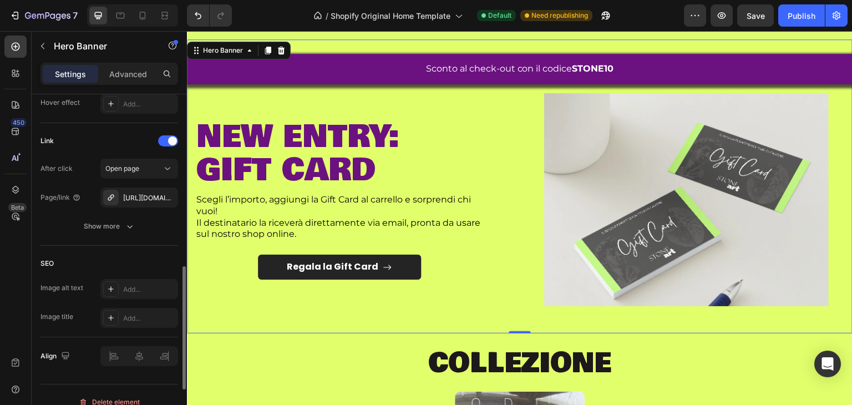
scroll to position [608, 0]
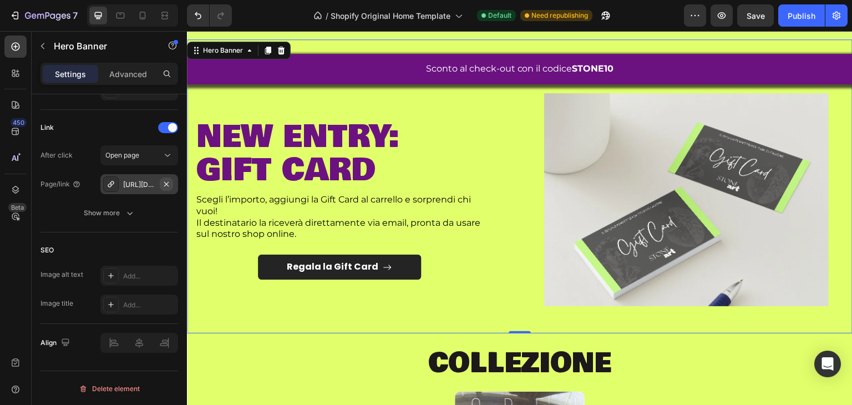
click at [171, 179] on button "button" at bounding box center [166, 184] width 13 height 13
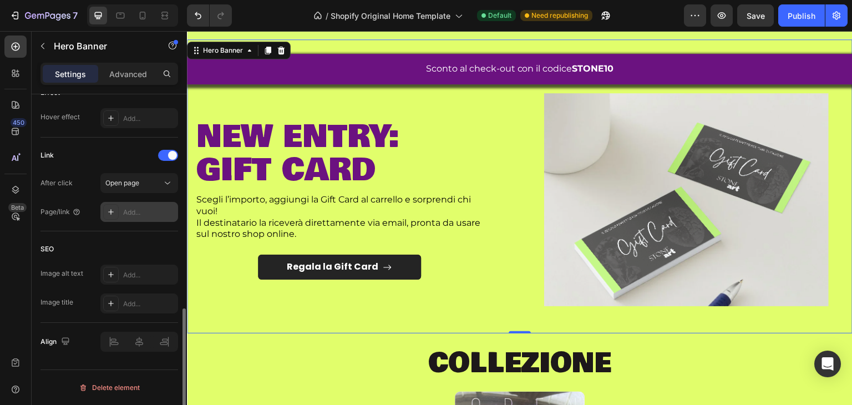
scroll to position [579, 0]
click at [165, 153] on div at bounding box center [168, 156] width 20 height 11
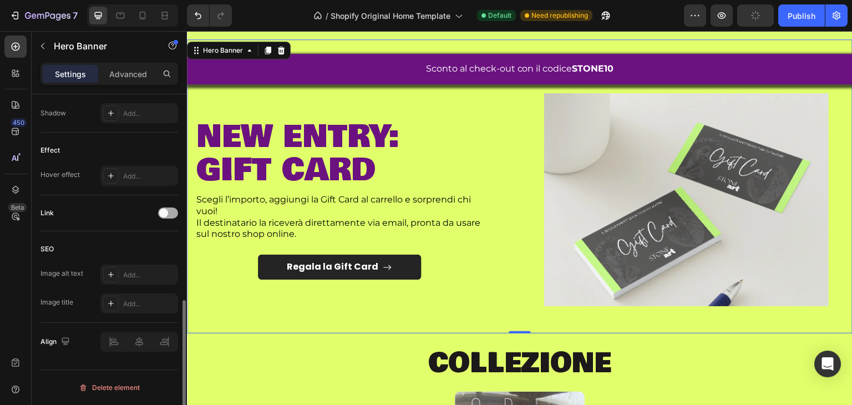
scroll to position [522, 0]
click at [147, 14] on icon at bounding box center [142, 15] width 11 height 11
type input "100%"
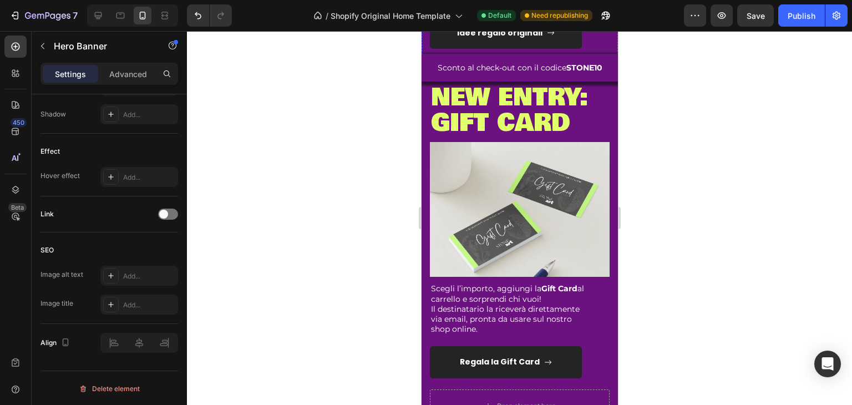
scroll to position [974, 0]
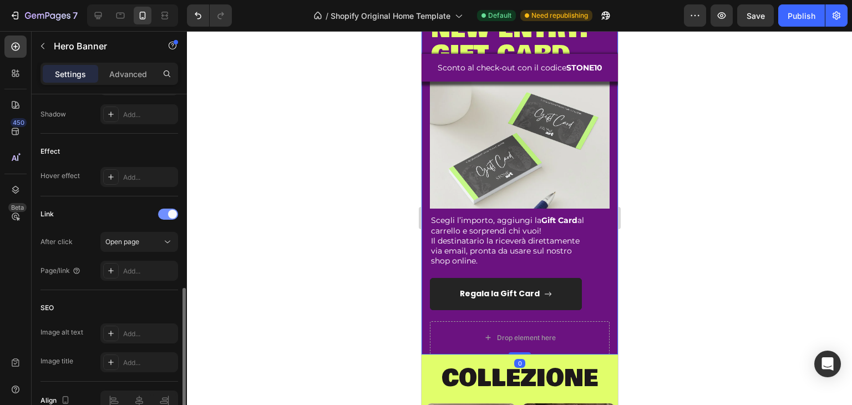
click at [164, 211] on div at bounding box center [168, 214] width 20 height 11
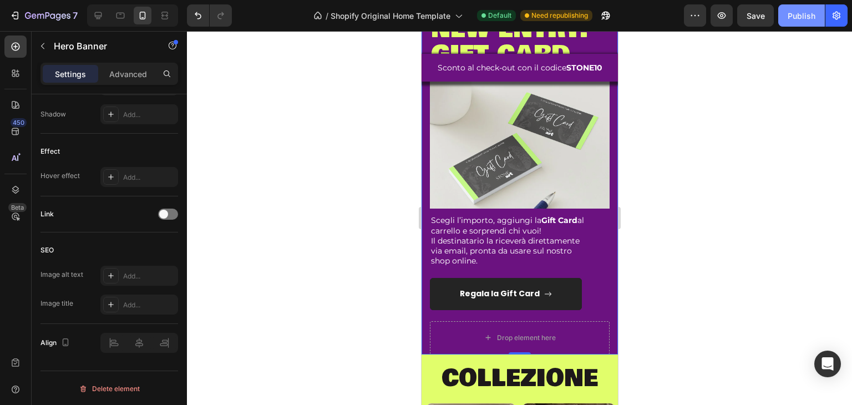
click at [799, 18] on div "Publish" at bounding box center [802, 16] width 28 height 12
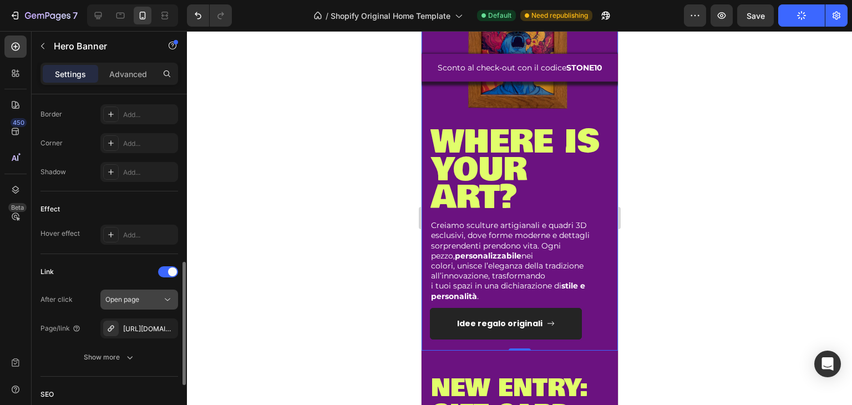
scroll to position [464, 0]
click at [152, 325] on div "https://stoneart19.com/busto-bronzo" at bounding box center [139, 329] width 32 height 10
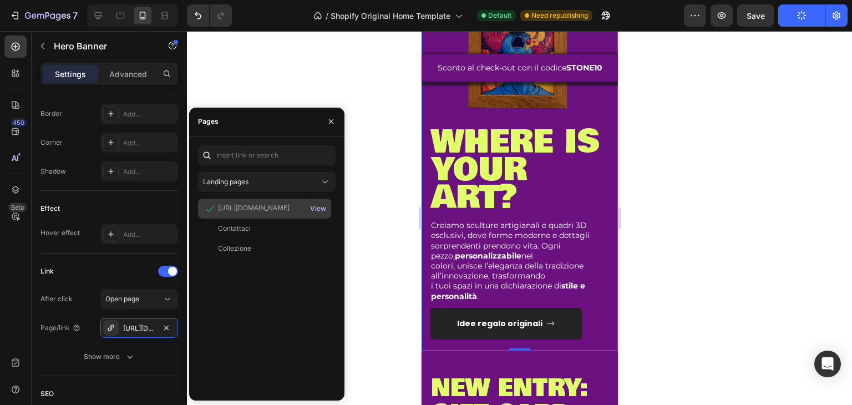
click at [324, 206] on div "View" at bounding box center [318, 209] width 16 height 10
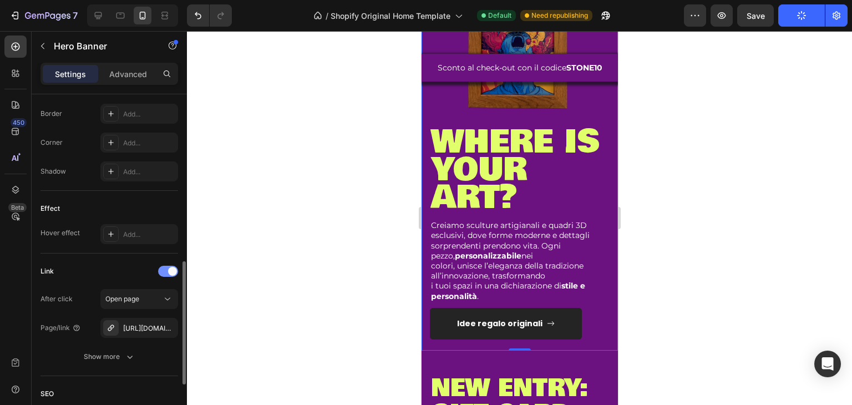
click at [167, 271] on div at bounding box center [168, 271] width 20 height 11
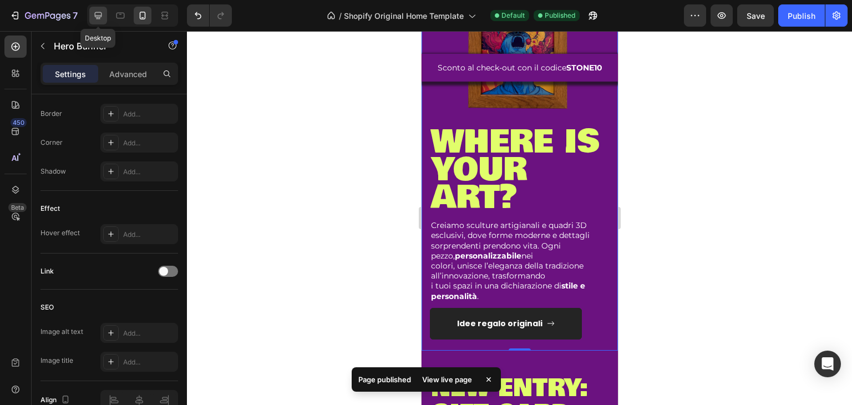
click at [106, 17] on div at bounding box center [98, 16] width 18 height 18
type input "1200"
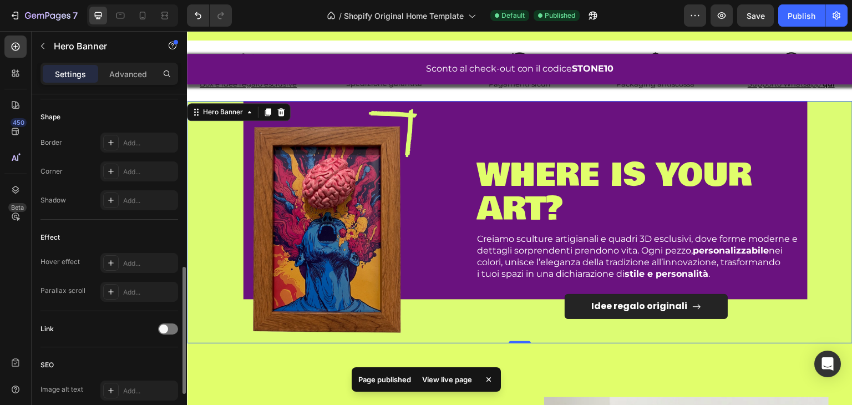
scroll to position [579, 0]
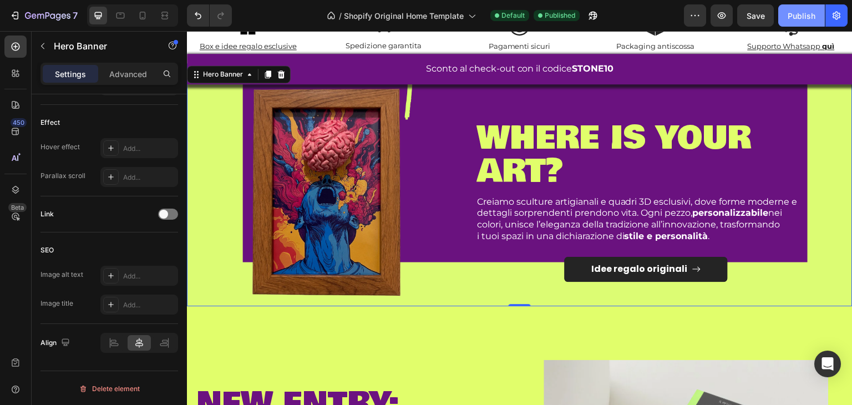
click at [795, 17] on div "Publish" at bounding box center [802, 16] width 28 height 12
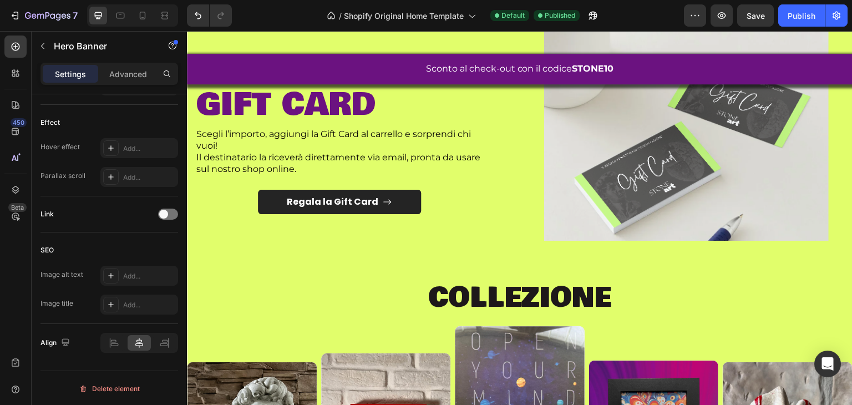
scroll to position [629, 0]
